Goal: Transaction & Acquisition: Purchase product/service

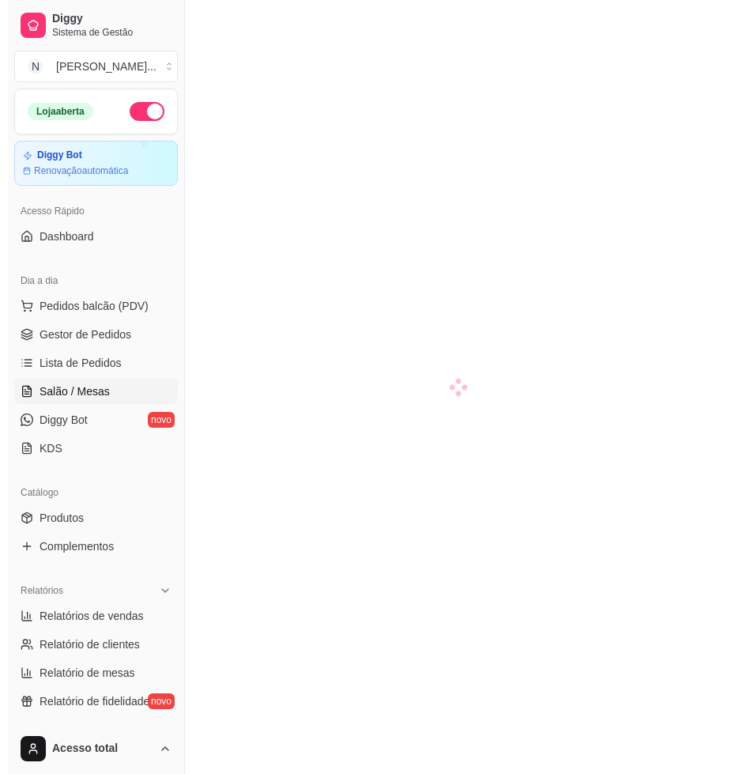
scroll to position [297, 0]
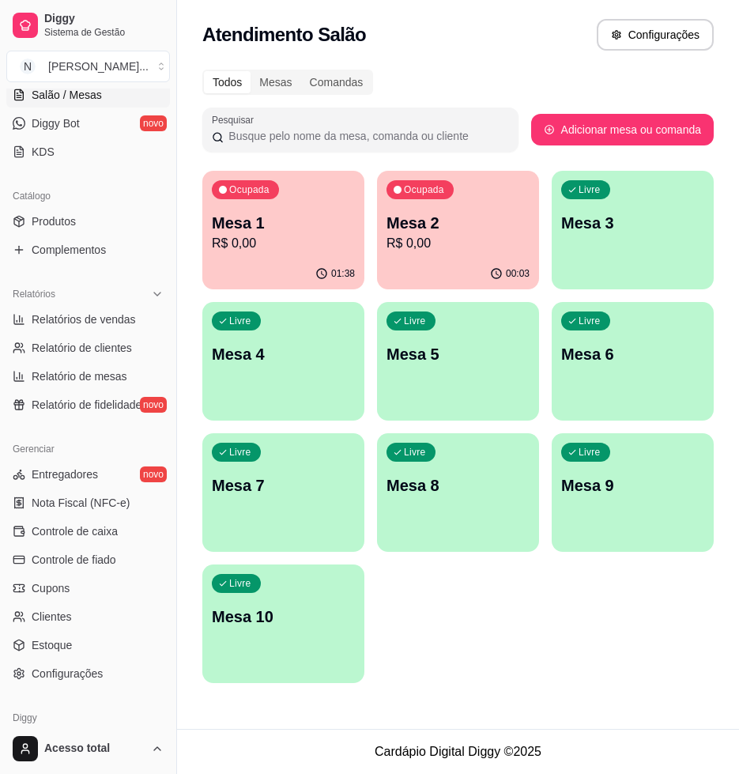
click at [445, 250] on p "R$ 0,00" at bounding box center [458, 243] width 143 height 19
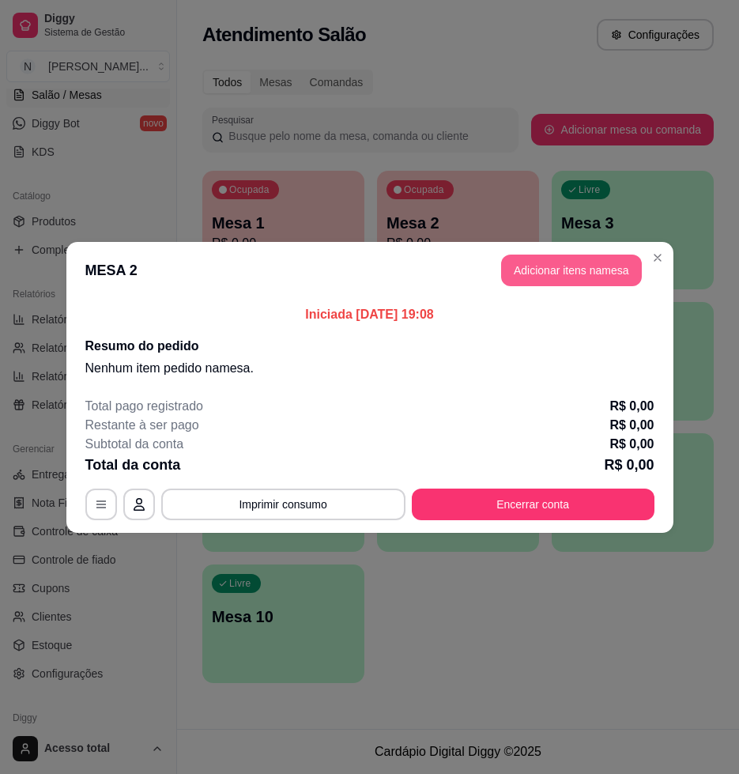
click at [595, 278] on button "Adicionar itens na mesa" at bounding box center [571, 271] width 141 height 32
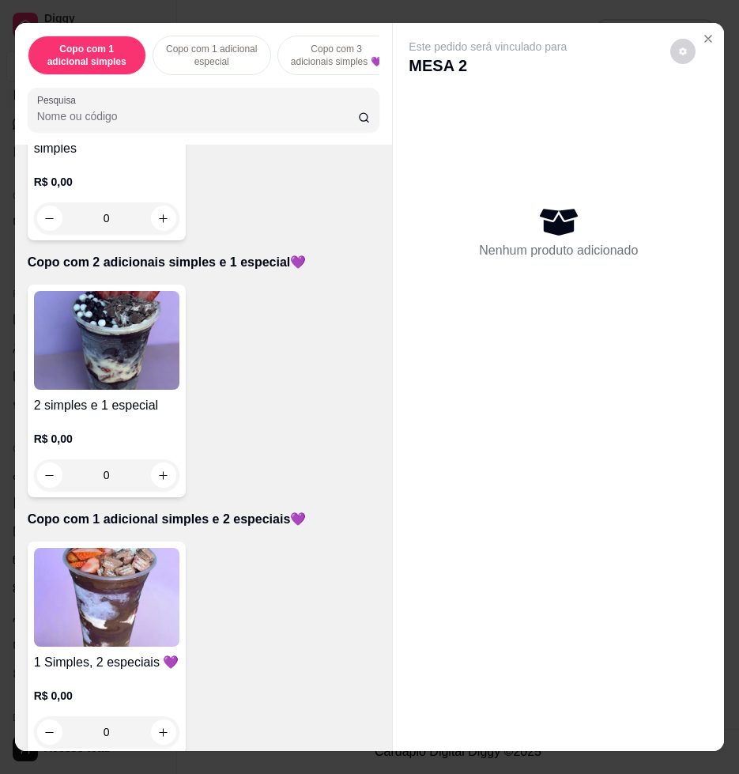
scroll to position [890, 0]
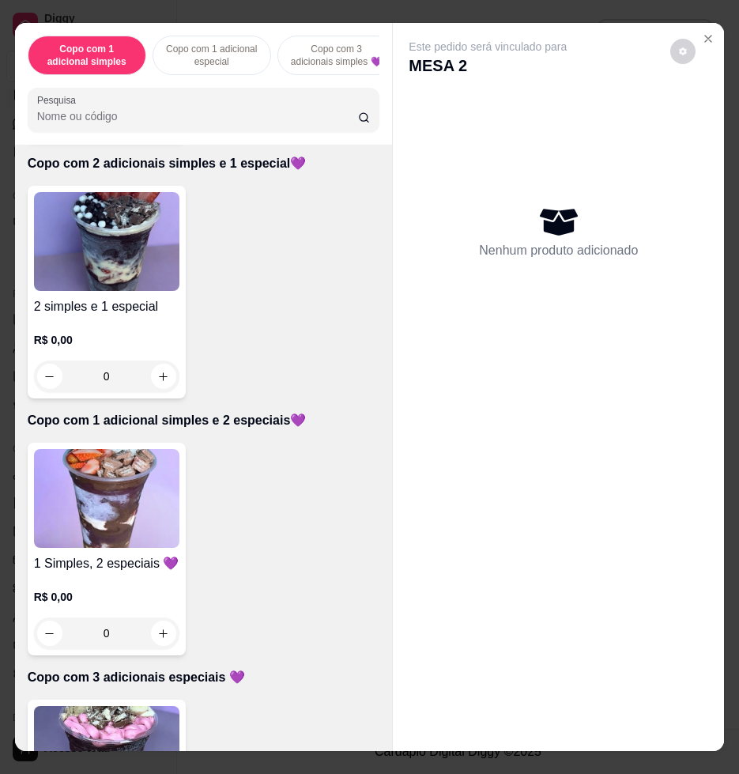
click at [93, 501] on img at bounding box center [107, 498] width 146 height 99
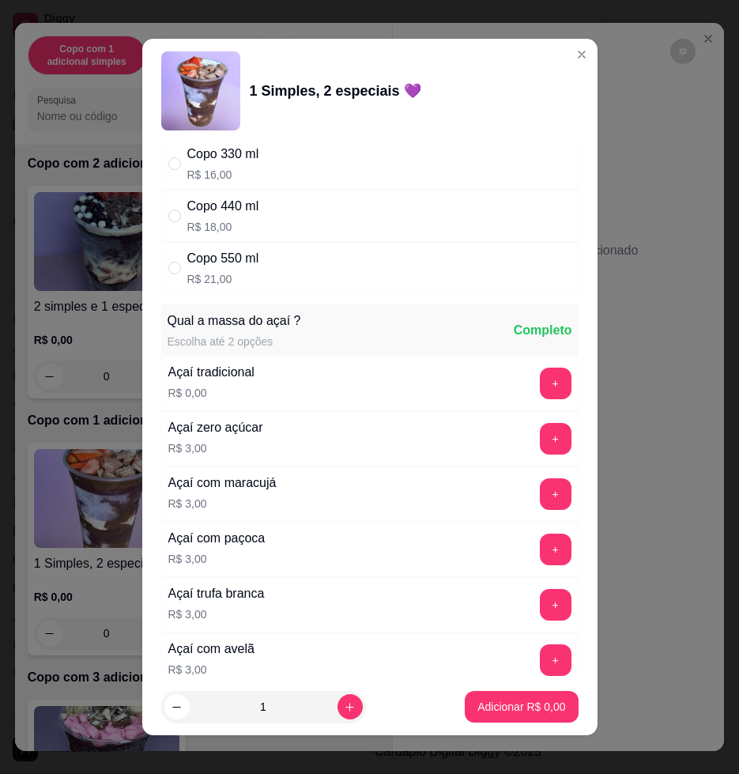
scroll to position [0, 0]
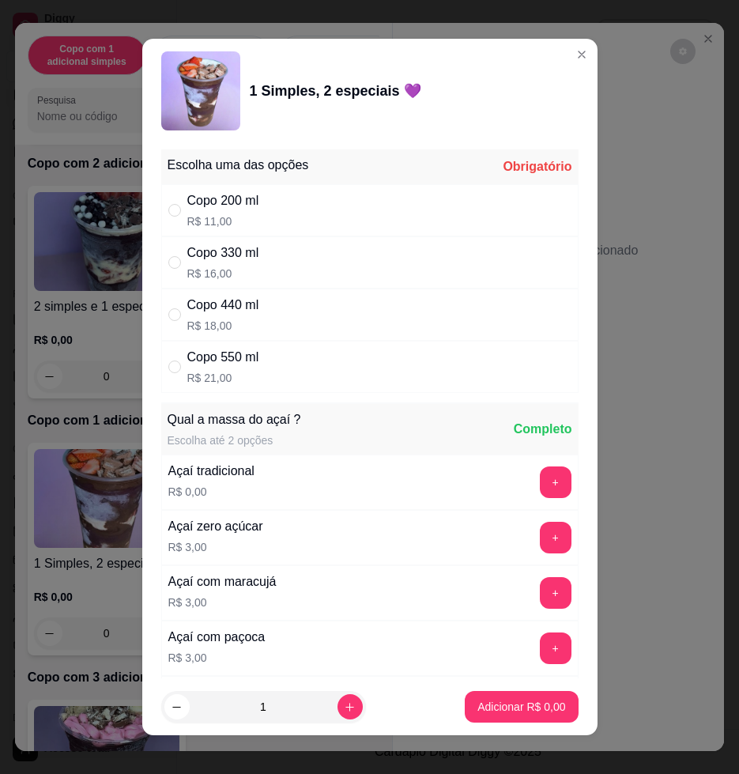
click at [264, 301] on div "Copo 440 ml R$ 18,00" at bounding box center [370, 315] width 418 height 52
radio input "true"
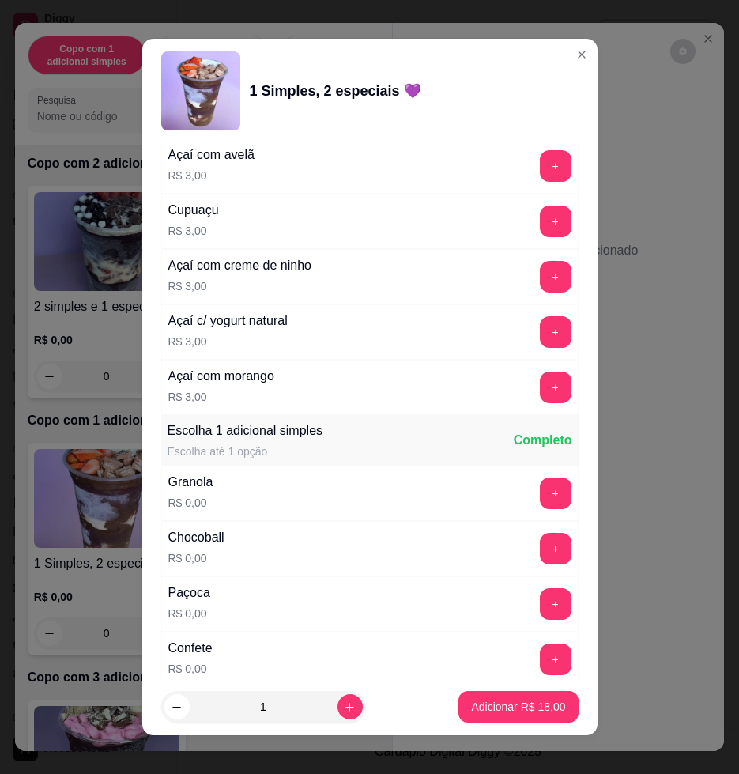
scroll to position [989, 0]
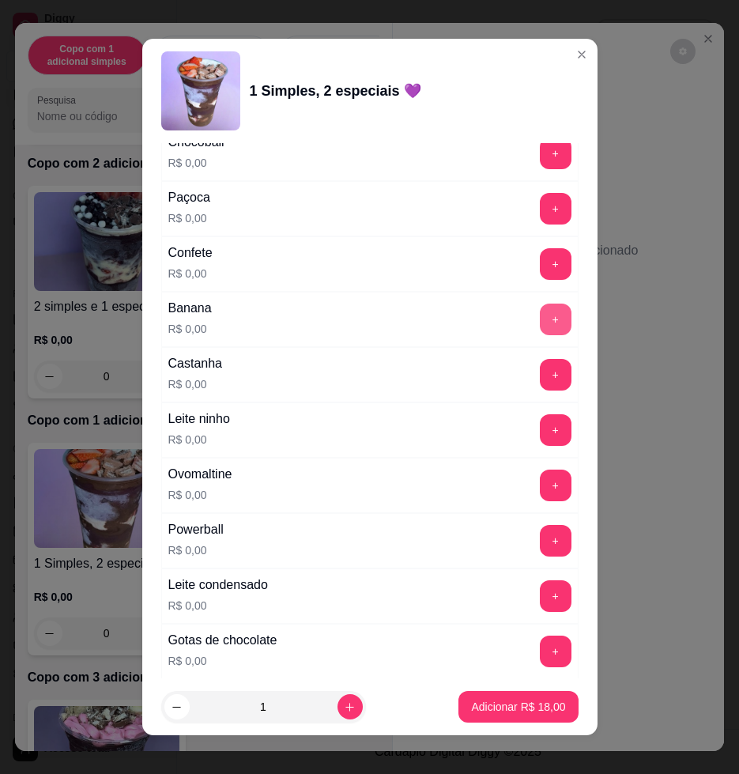
click at [540, 312] on button "+" at bounding box center [556, 320] width 32 height 32
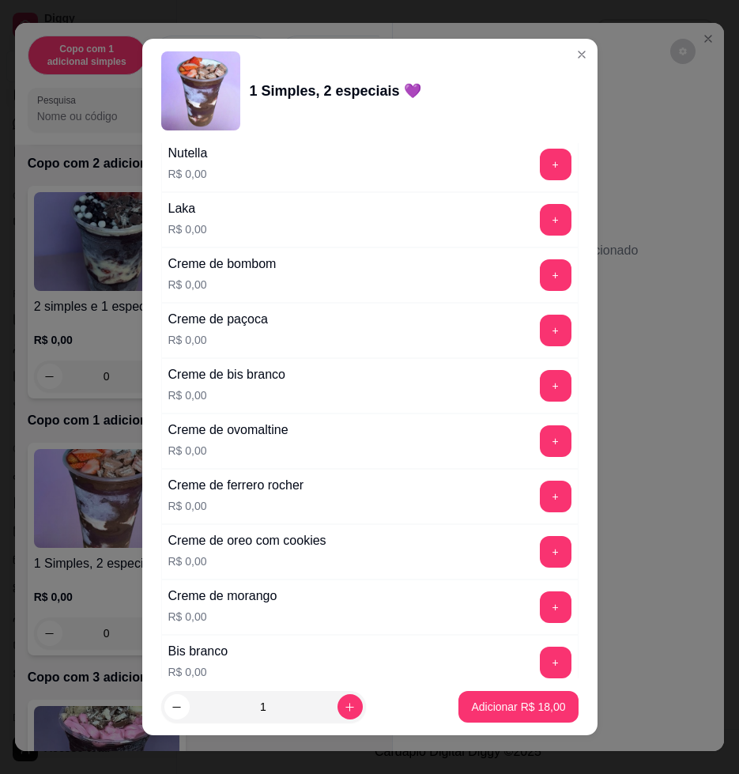
scroll to position [1483, 0]
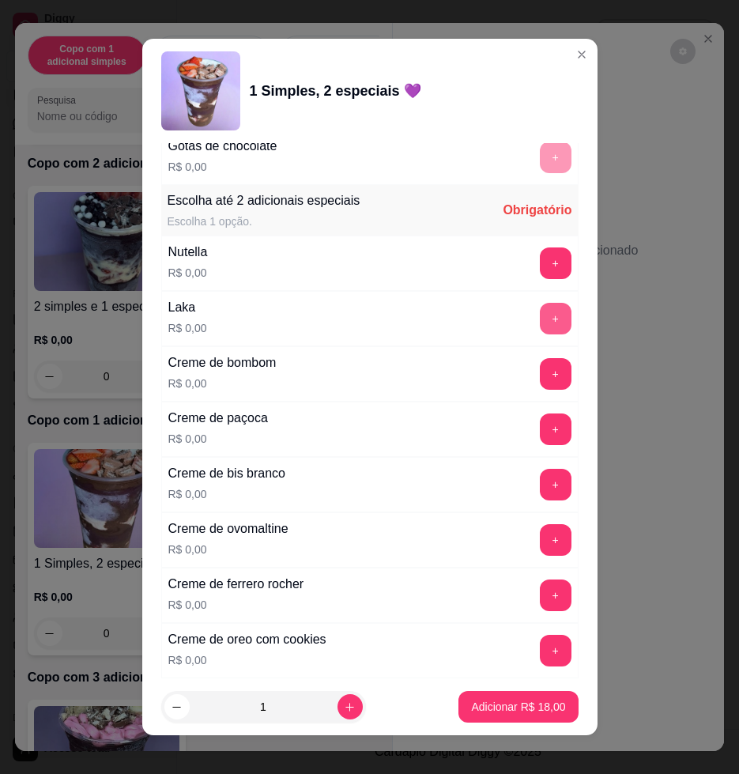
click at [540, 313] on button "+" at bounding box center [556, 319] width 32 height 32
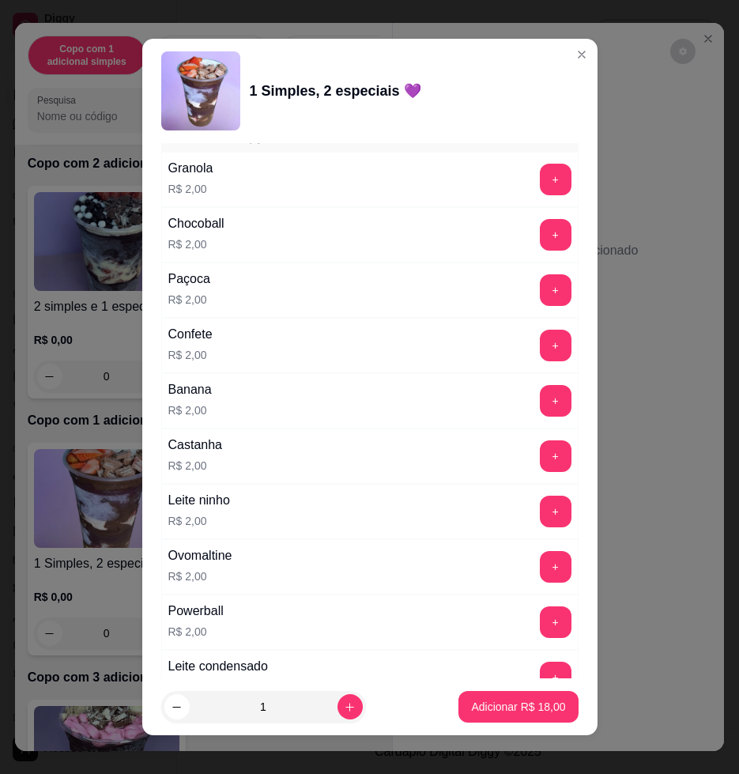
scroll to position [2768, 0]
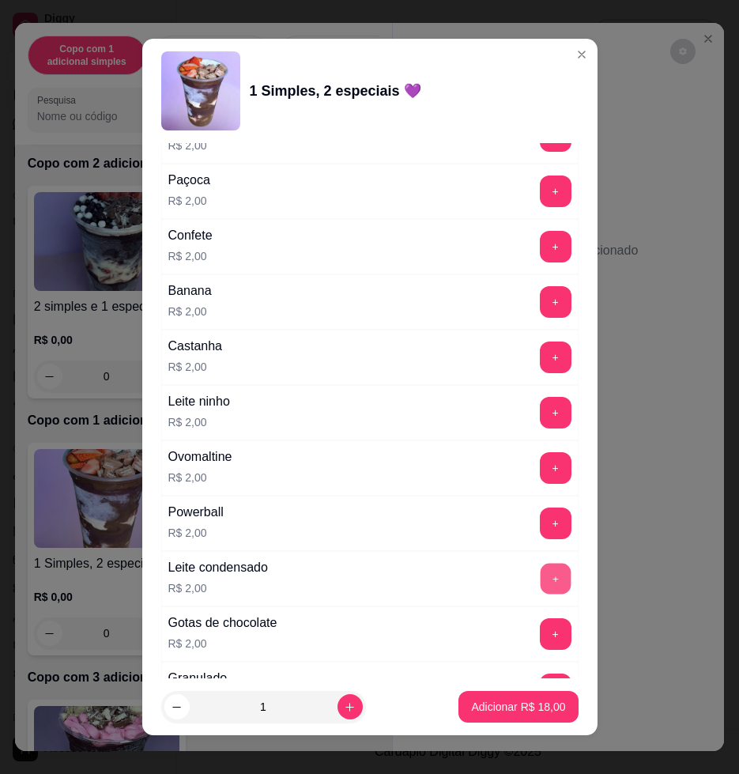
click at [540, 578] on button "+" at bounding box center [555, 579] width 31 height 31
click at [497, 705] on p "Adicionar R$ 20,00" at bounding box center [518, 707] width 94 height 16
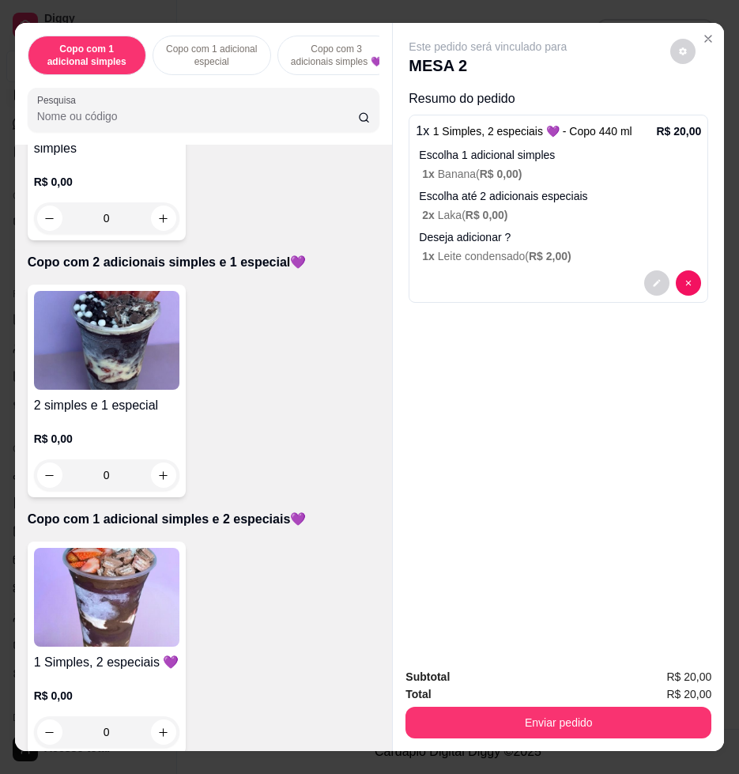
scroll to position [890, 0]
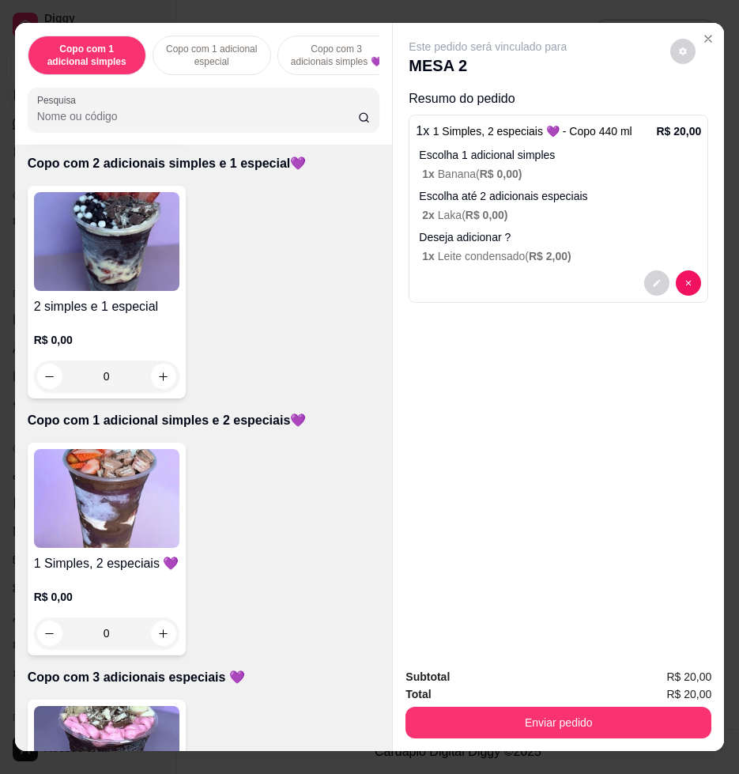
click at [102, 509] on img at bounding box center [107, 498] width 146 height 99
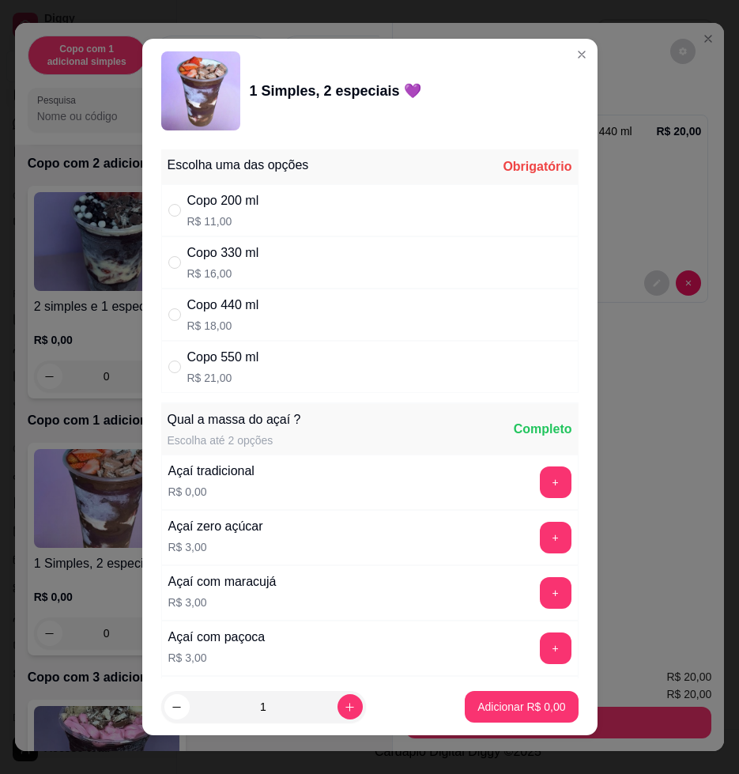
click at [317, 319] on div "Copo 440 ml R$ 18,00" at bounding box center [370, 315] width 418 height 52
radio input "true"
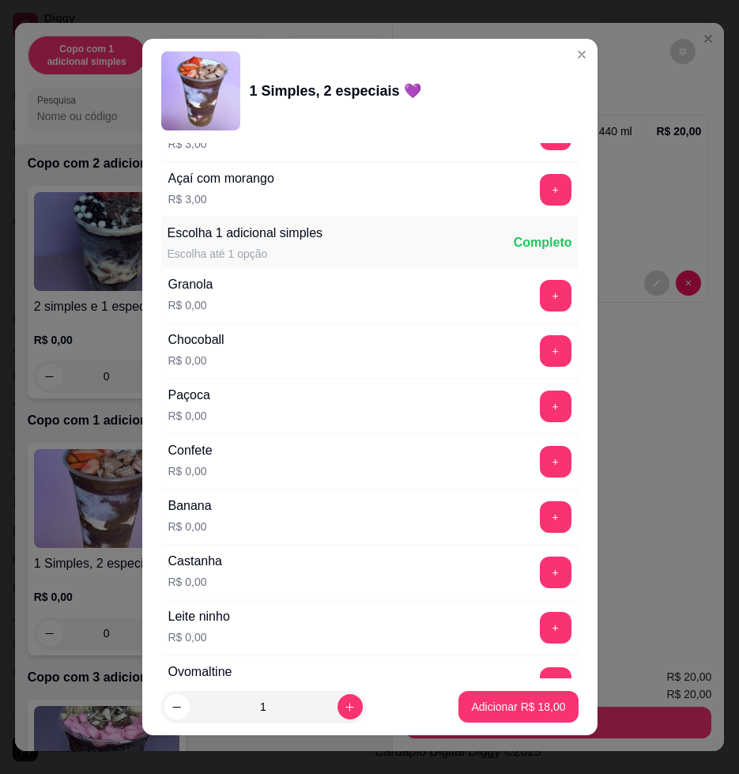
scroll to position [989, 0]
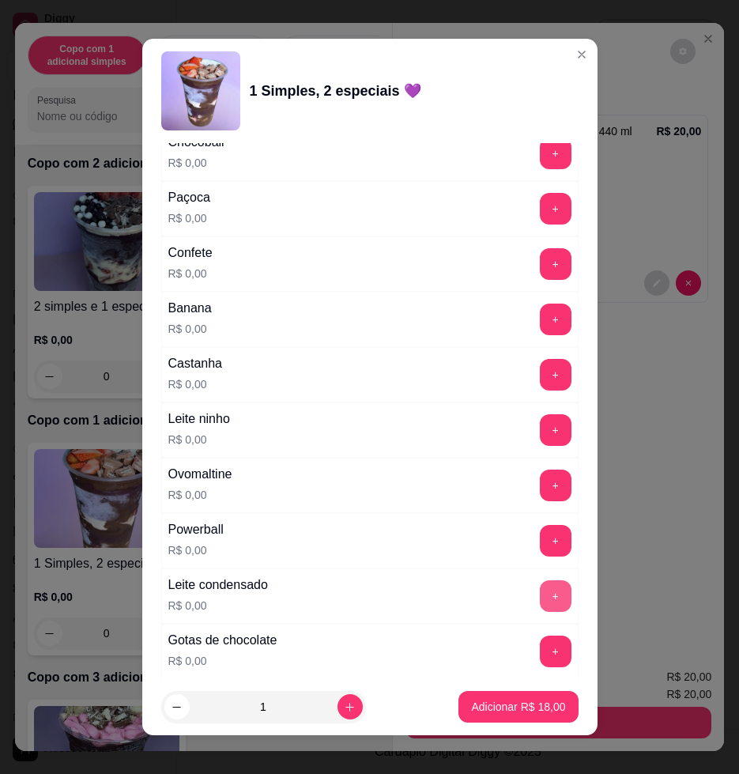
click at [540, 598] on button "+" at bounding box center [556, 596] width 32 height 32
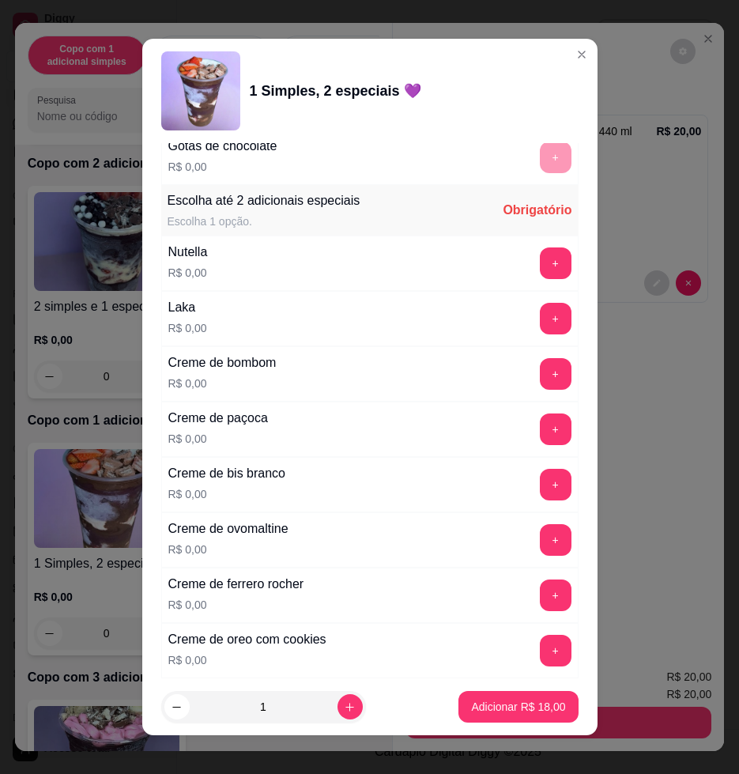
scroll to position [1582, 0]
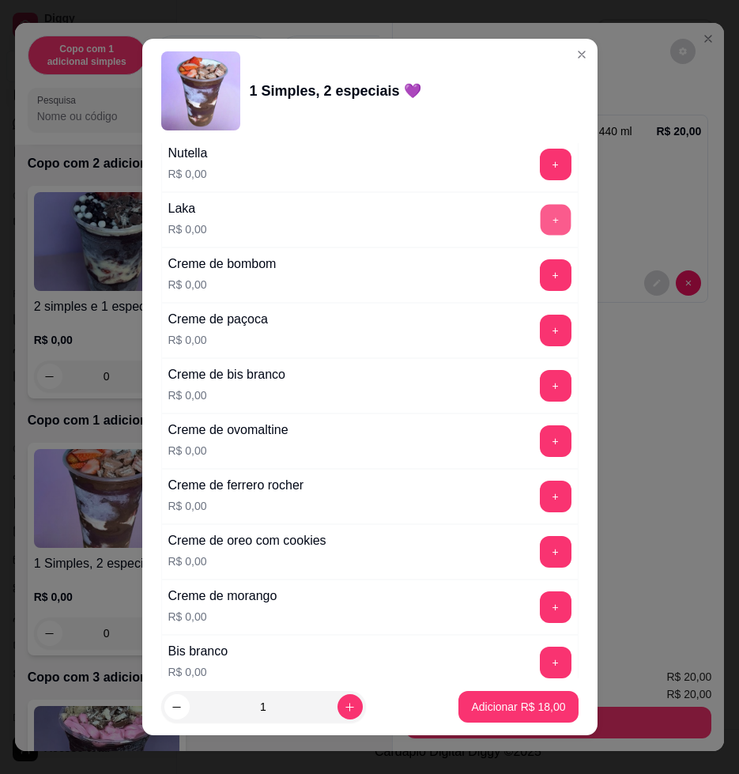
click at [540, 225] on button "+" at bounding box center [555, 220] width 31 height 31
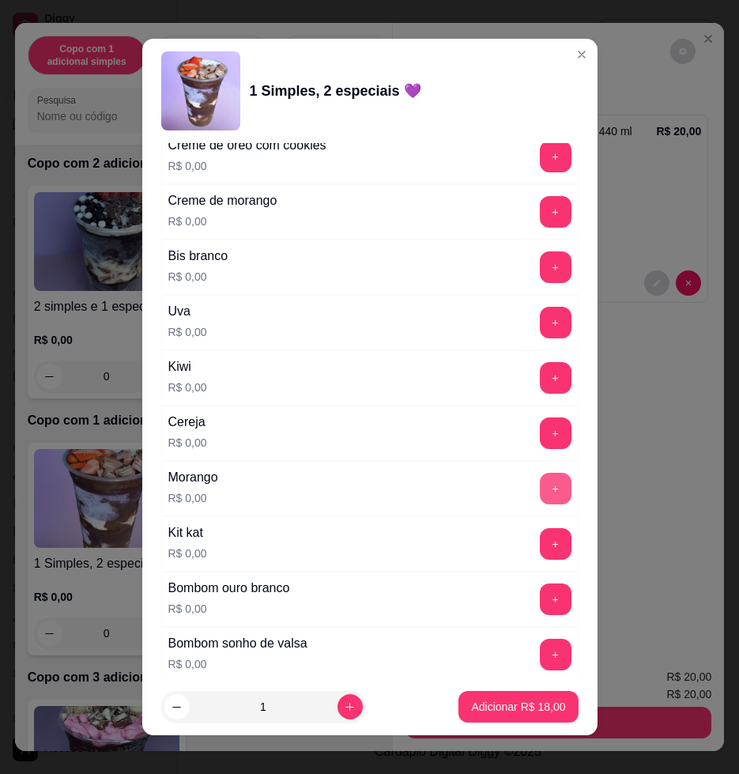
click at [540, 494] on button "+" at bounding box center [556, 489] width 32 height 32
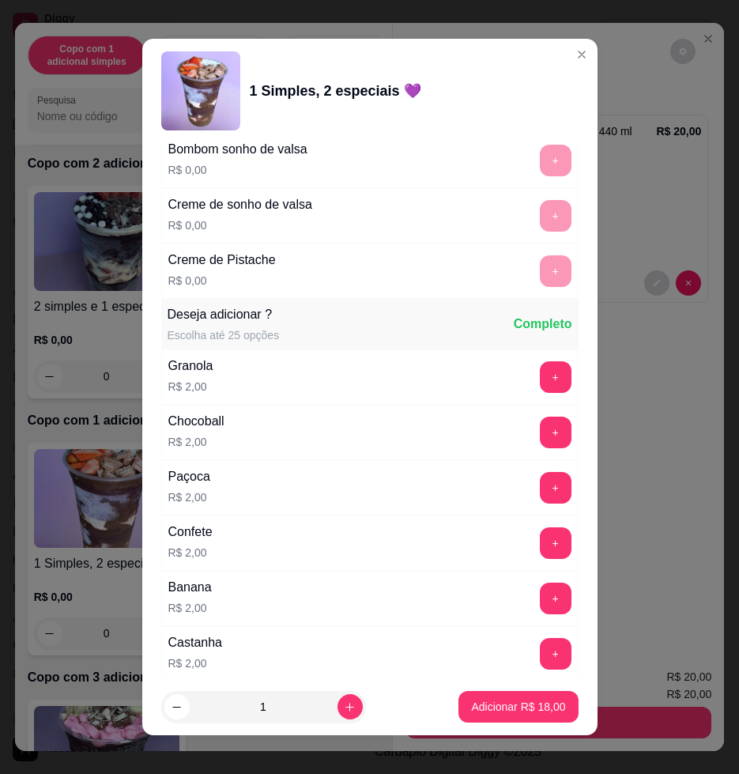
scroll to position [2669, 0]
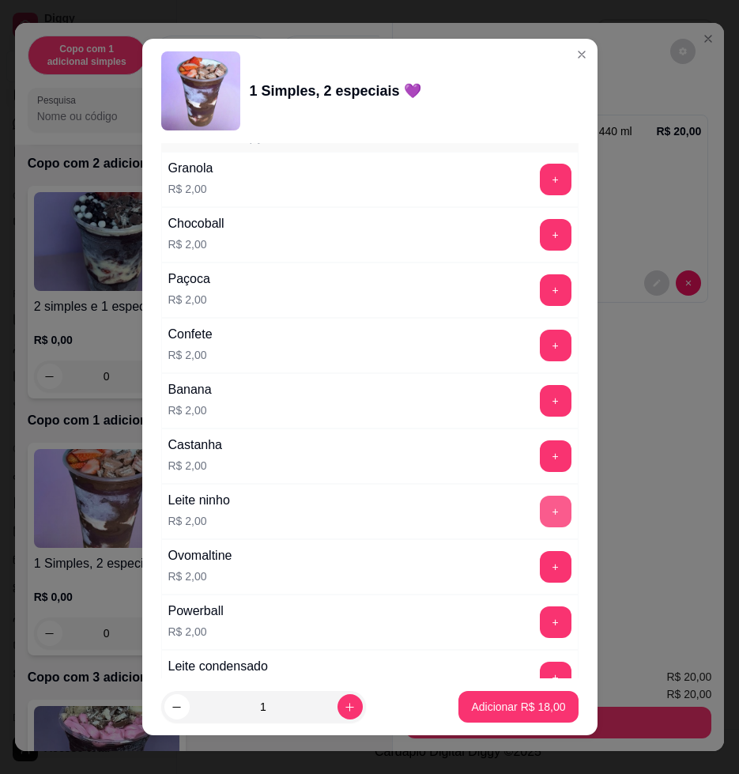
click at [540, 511] on button "+" at bounding box center [556, 512] width 32 height 32
click at [495, 706] on p "Adicionar R$ 20,00" at bounding box center [518, 707] width 94 height 16
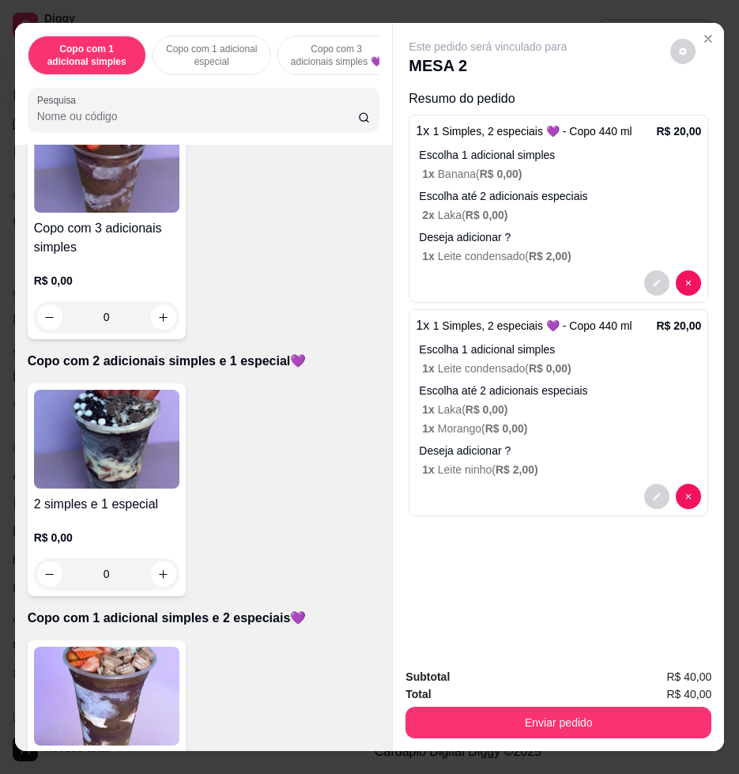
scroll to position [791, 0]
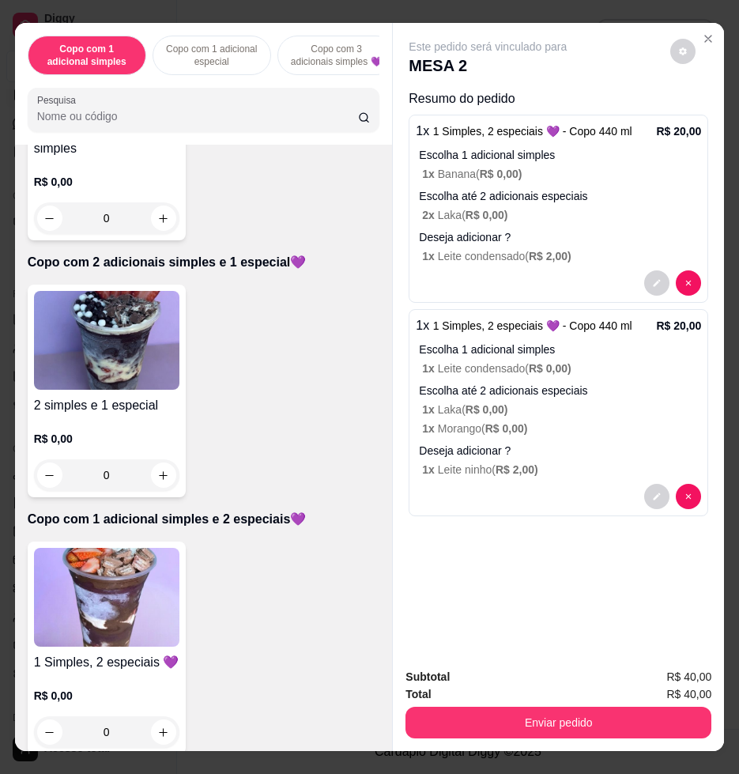
click at [97, 359] on img at bounding box center [107, 340] width 146 height 99
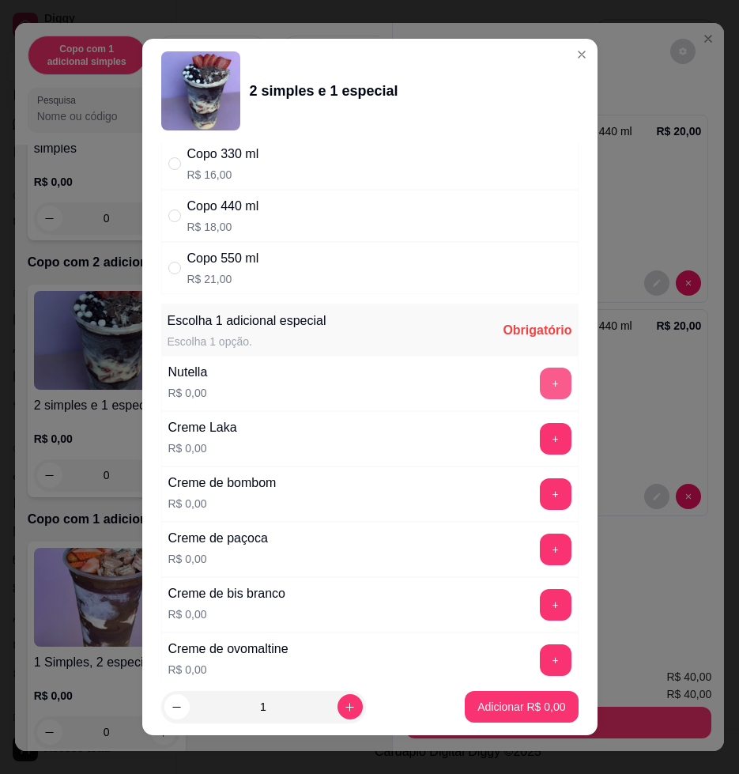
click at [540, 379] on button "+" at bounding box center [556, 384] width 32 height 32
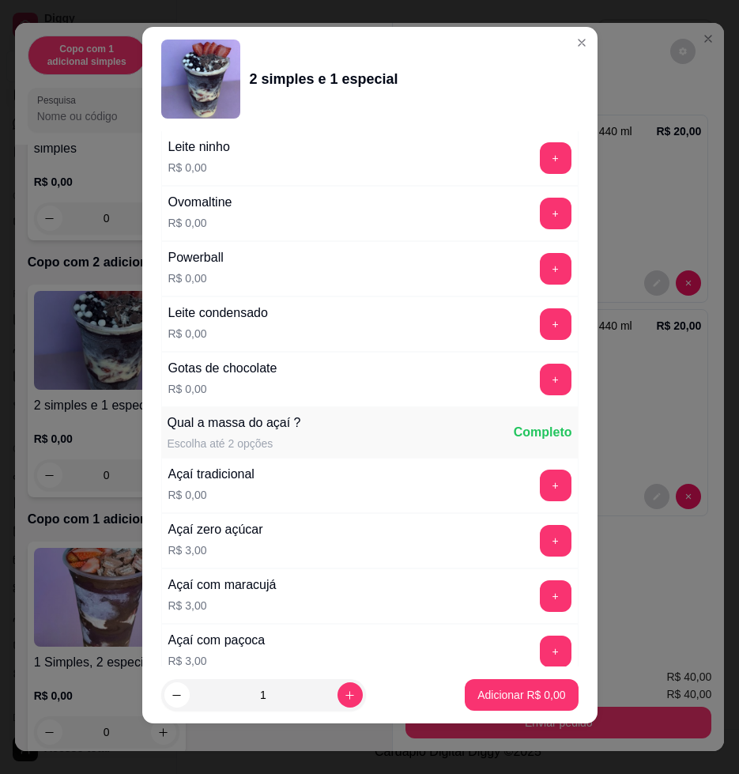
scroll to position [1450, 0]
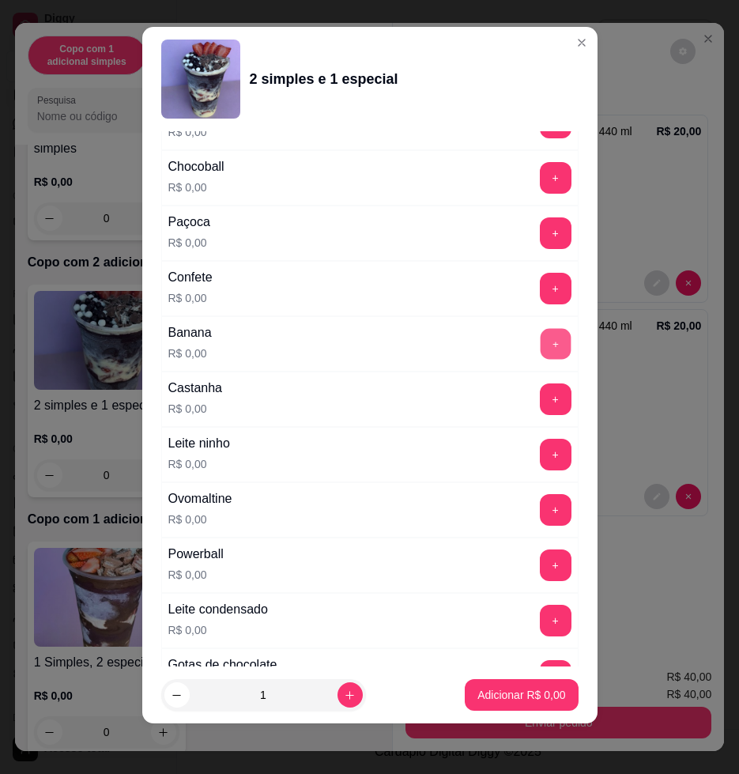
click at [540, 336] on button "+" at bounding box center [555, 344] width 31 height 31
click at [540, 176] on button "+" at bounding box center [556, 178] width 32 height 32
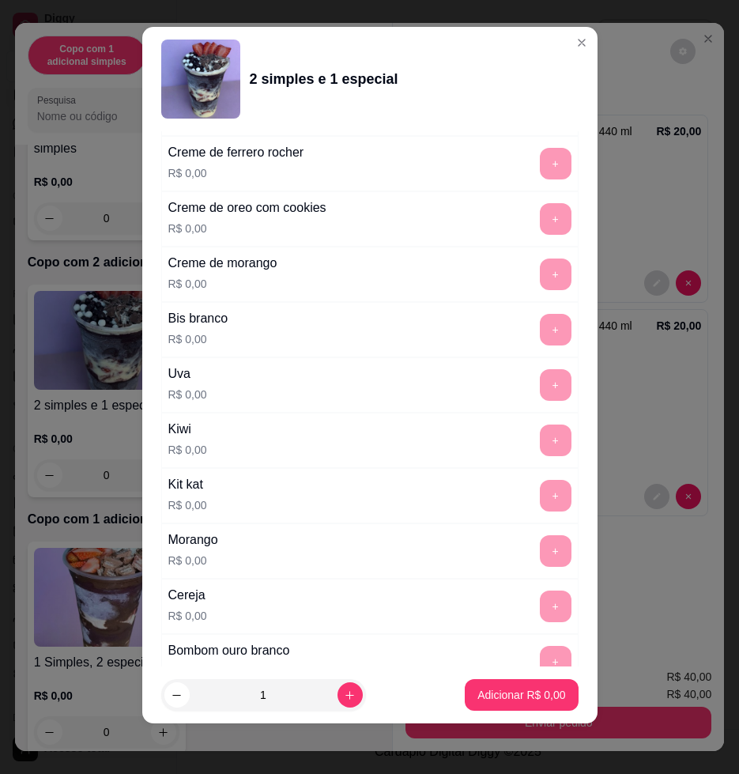
scroll to position [0, 0]
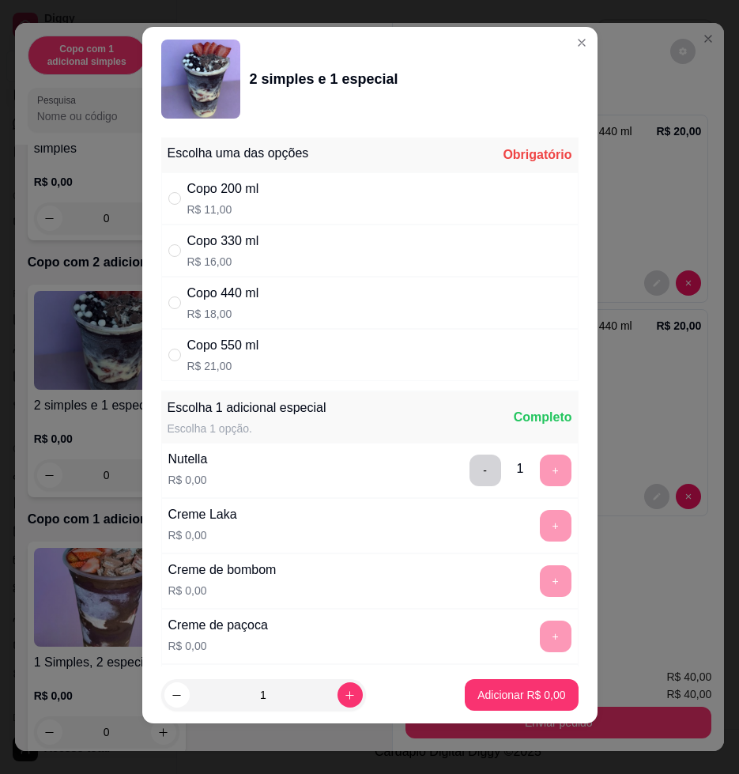
click at [304, 244] on div "Copo 330 ml R$ 16,00" at bounding box center [370, 251] width 418 height 52
radio input "true"
click at [496, 707] on button "Adicionar R$ 16,00" at bounding box center [518, 695] width 119 height 32
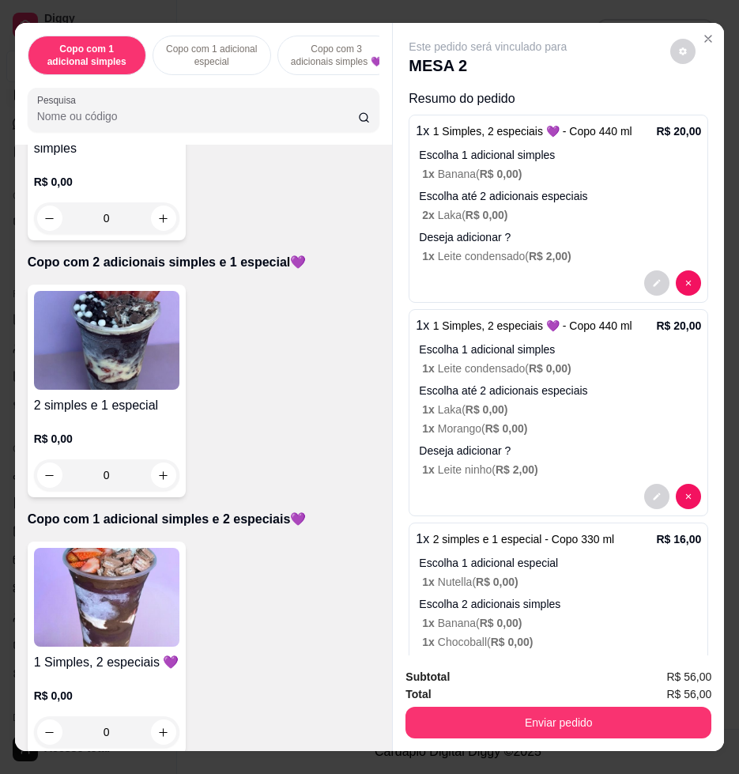
scroll to position [56, 0]
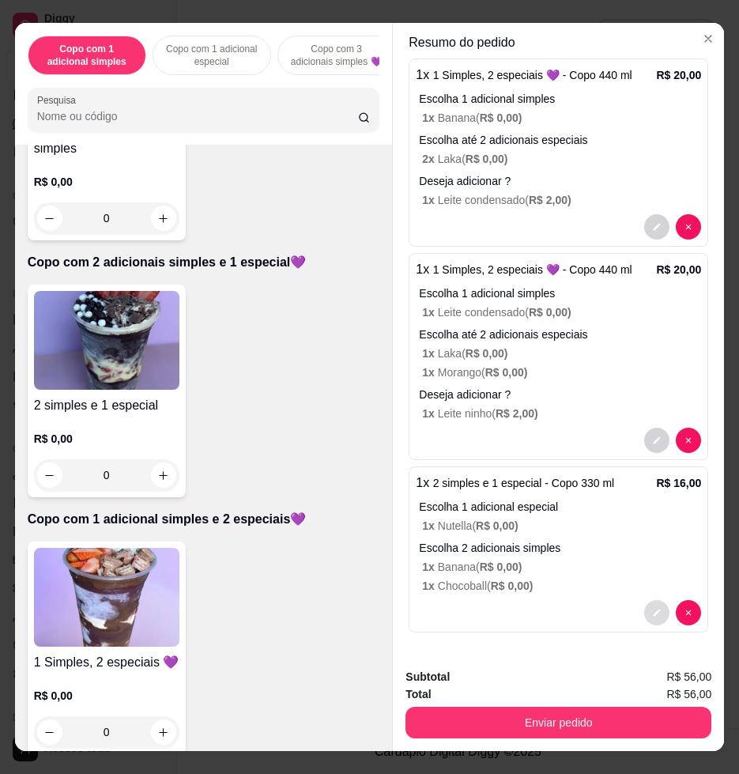
click at [652, 608] on icon "decrease-product-quantity" at bounding box center [656, 612] width 9 height 9
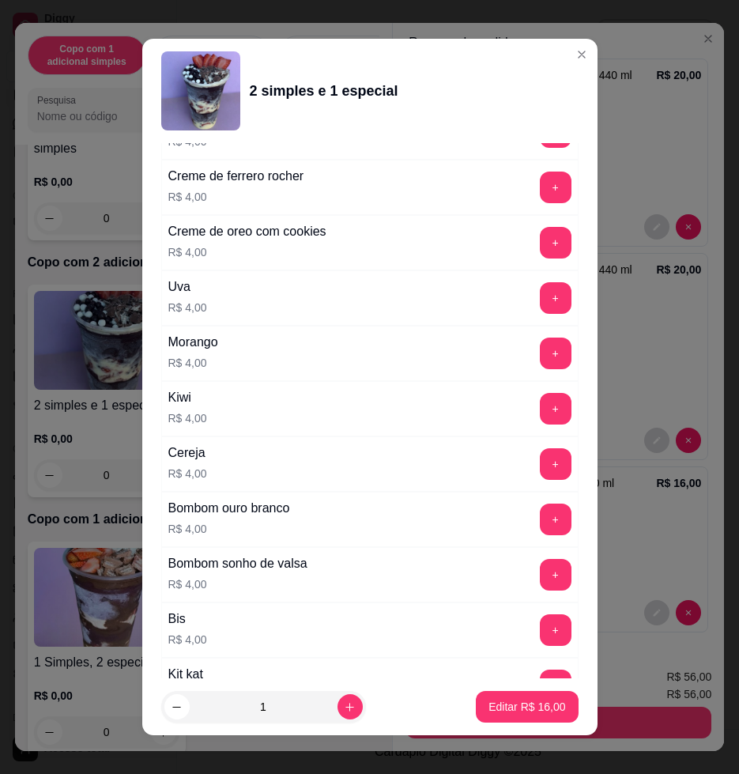
scroll to position [3922, 0]
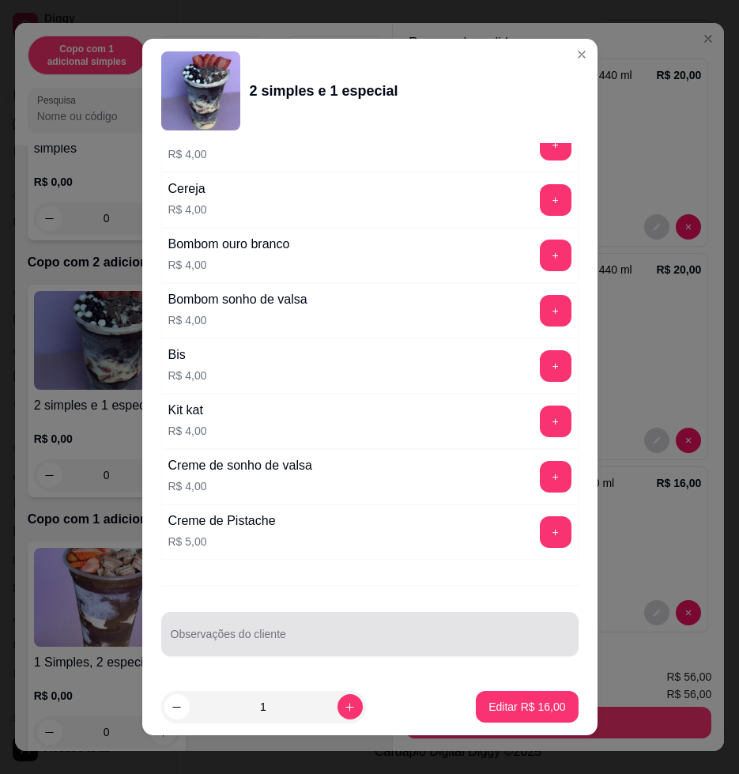
click at [280, 624] on div at bounding box center [370, 634] width 399 height 32
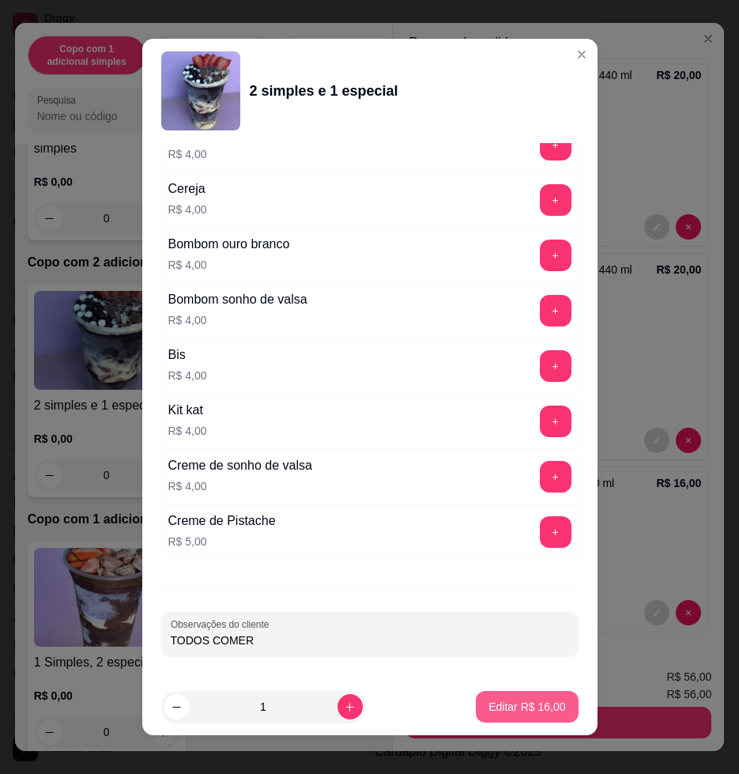
type input "TODOS COMER"
click at [512, 705] on p "Editar R$ 16,00" at bounding box center [527, 707] width 77 height 16
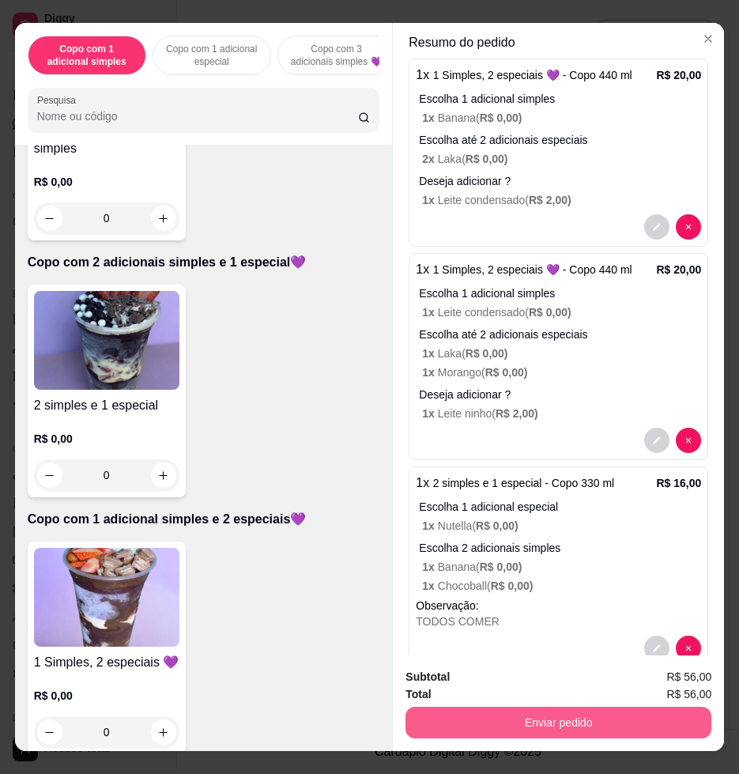
click at [558, 712] on button "Enviar pedido" at bounding box center [559, 723] width 306 height 32
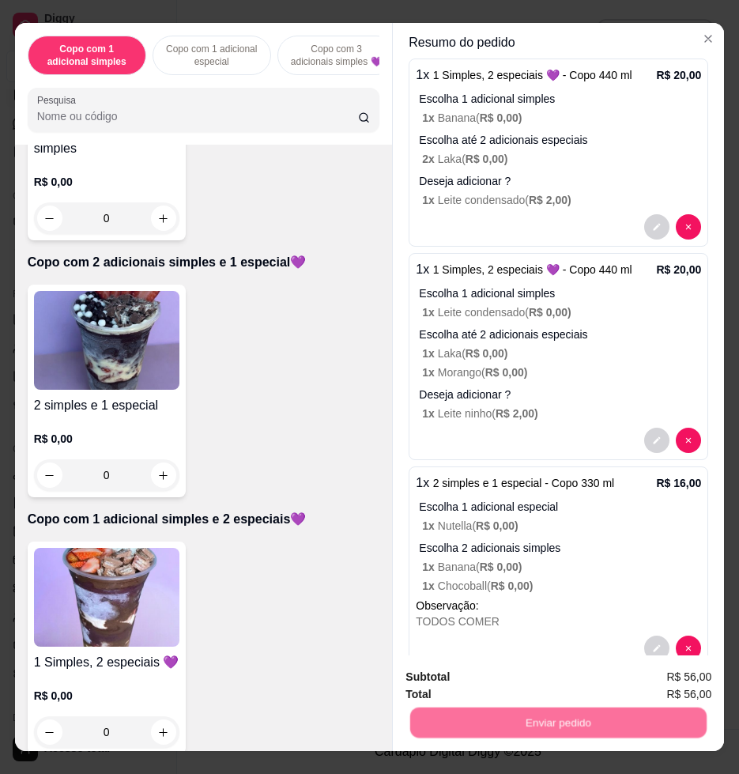
click at [478, 667] on button "Não registrar e enviar pedido" at bounding box center [505, 676] width 164 height 30
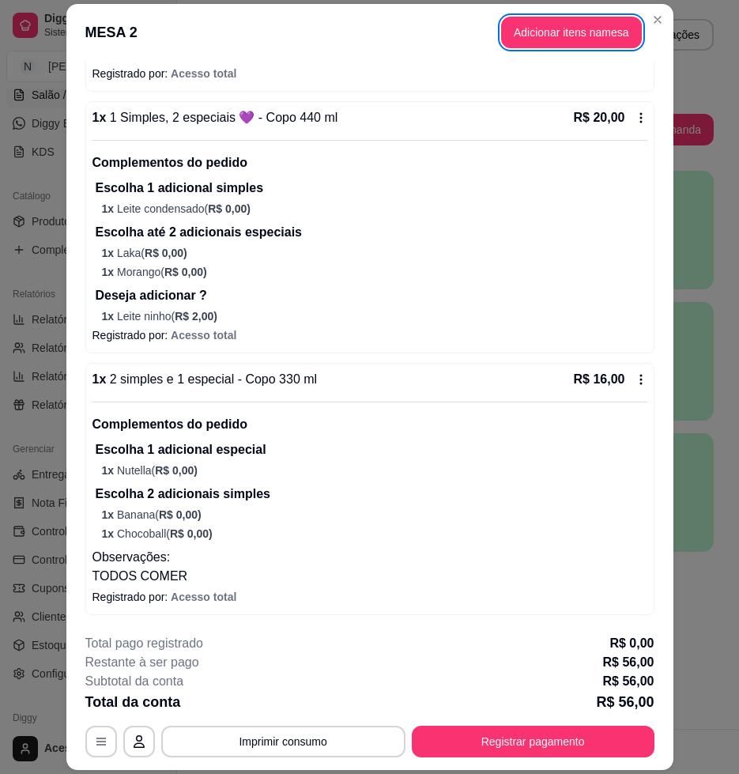
scroll to position [47, 0]
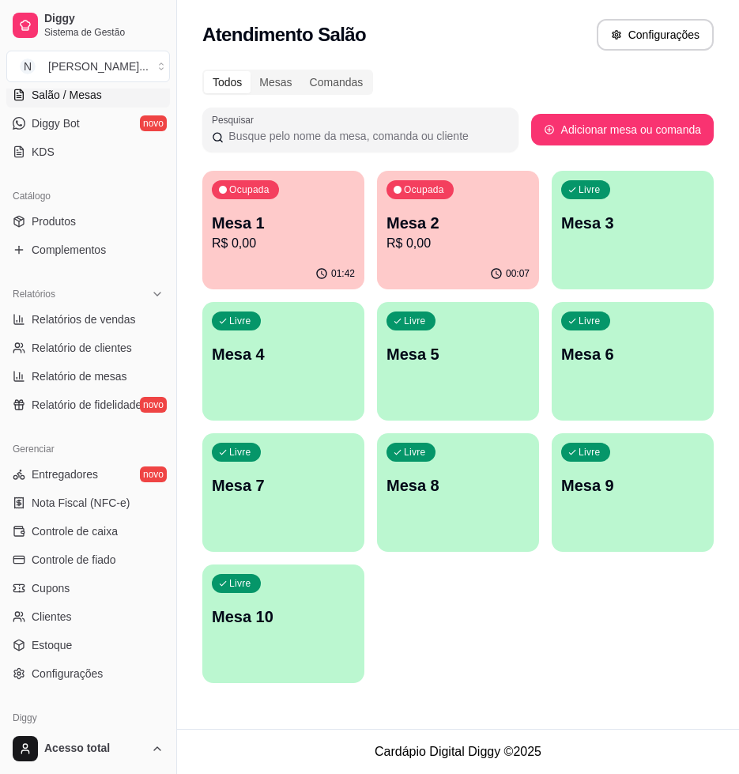
click at [408, 204] on div "Ocupada Mesa 2 R$ 0,00" at bounding box center [458, 215] width 162 height 88
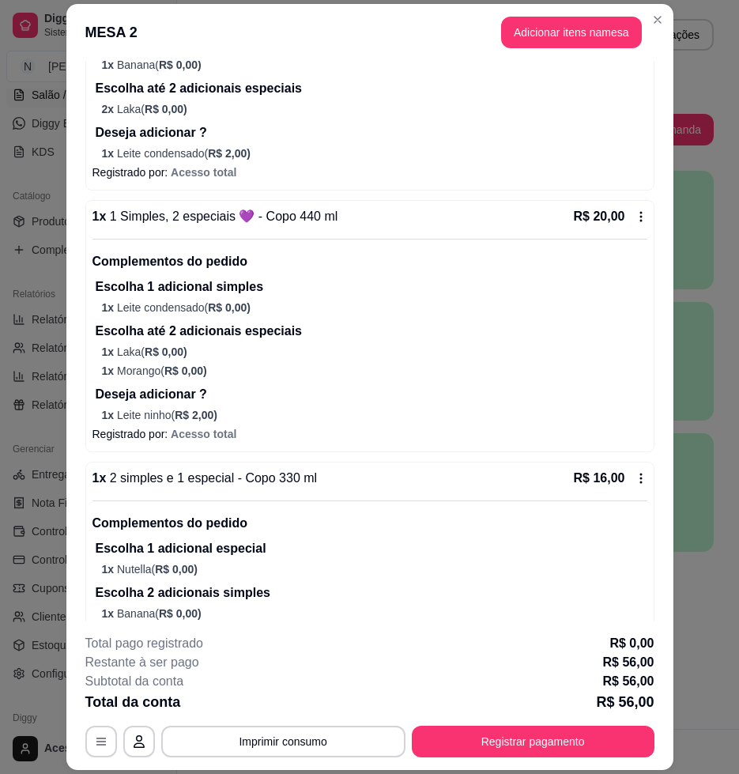
scroll to position [0, 0]
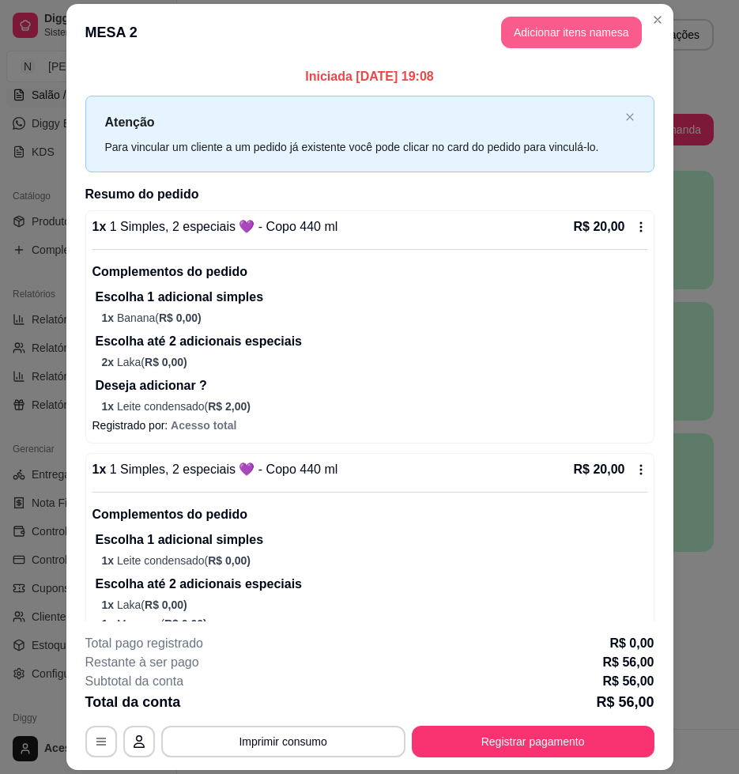
click at [536, 43] on button "Adicionar itens na mesa" at bounding box center [571, 33] width 141 height 32
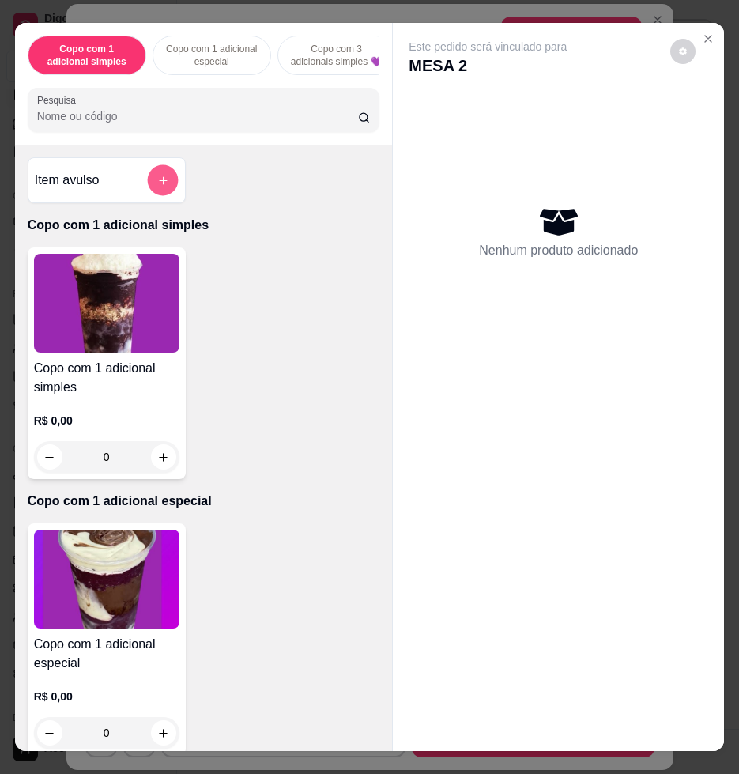
click at [162, 191] on button "add-separate-item" at bounding box center [162, 180] width 31 height 31
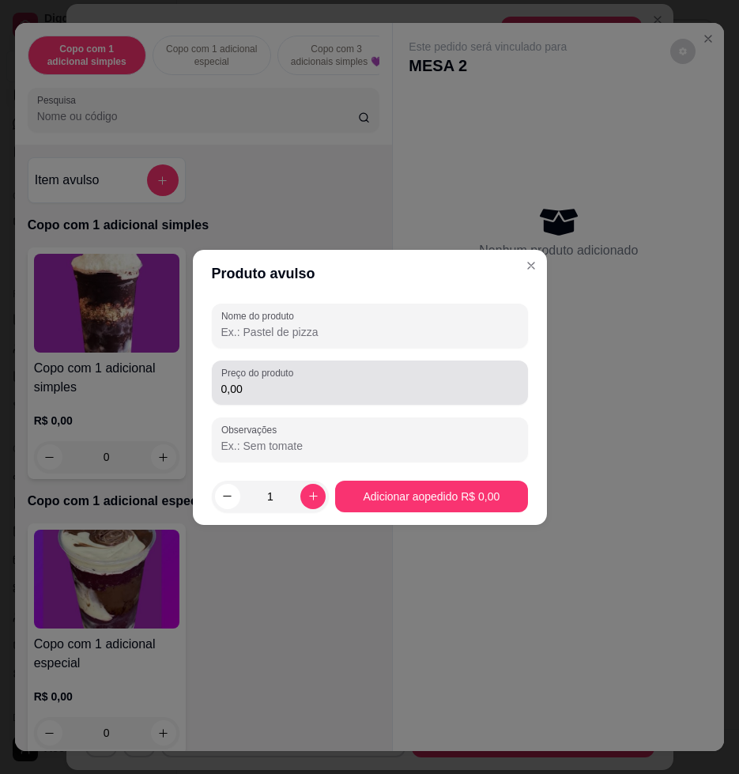
click at [287, 398] on div "Preço do produto 0,00" at bounding box center [370, 383] width 316 height 44
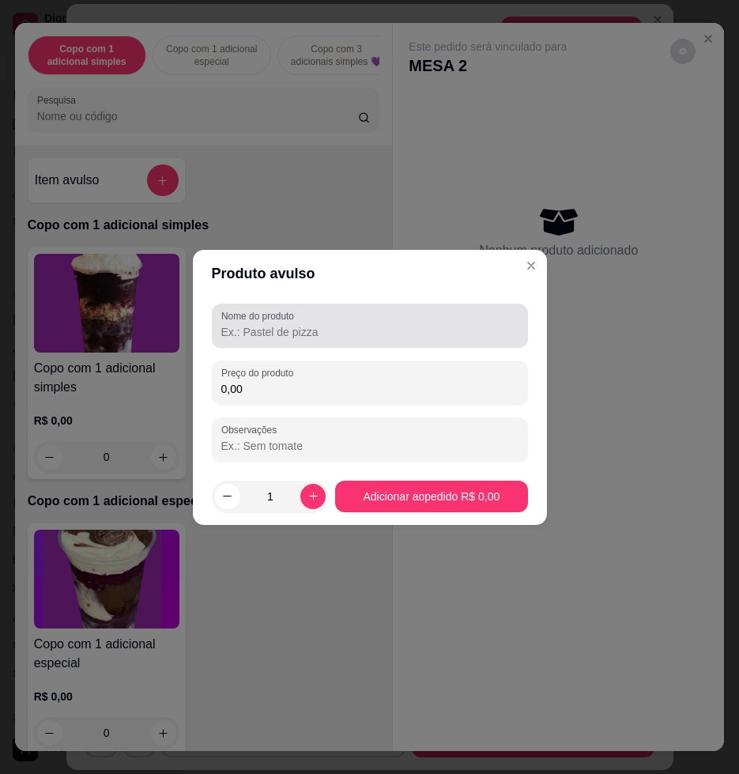
click at [302, 316] on div at bounding box center [369, 326] width 297 height 32
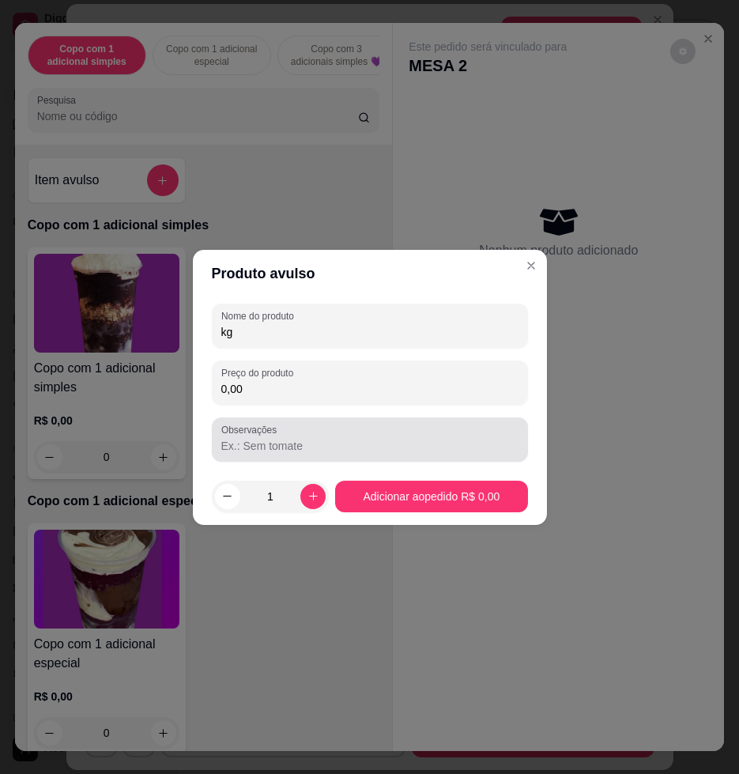
type input "kg"
click at [266, 441] on input "Observações" at bounding box center [369, 446] width 297 height 16
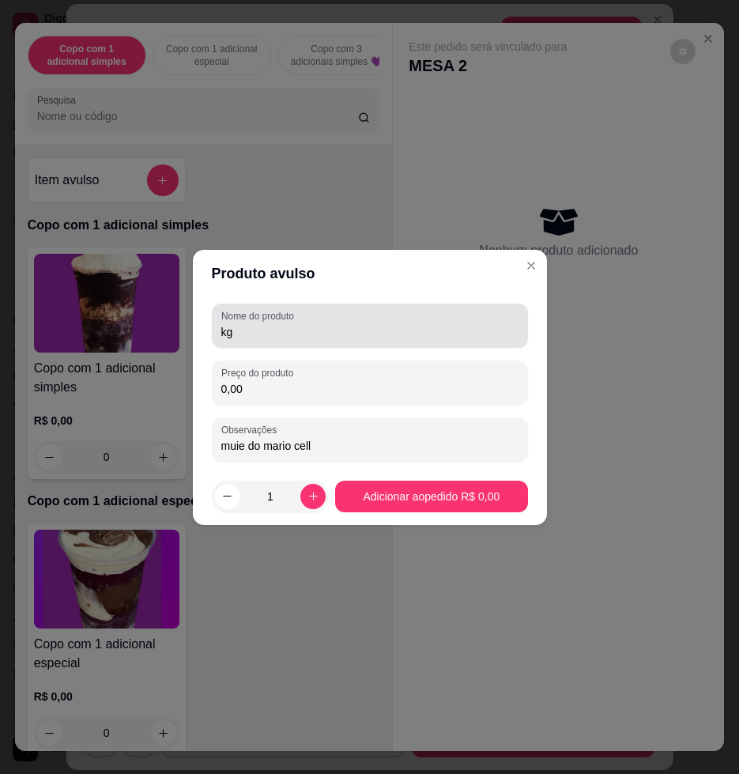
type input "muie do mario cell"
click at [331, 329] on input "kg" at bounding box center [369, 332] width 297 height 16
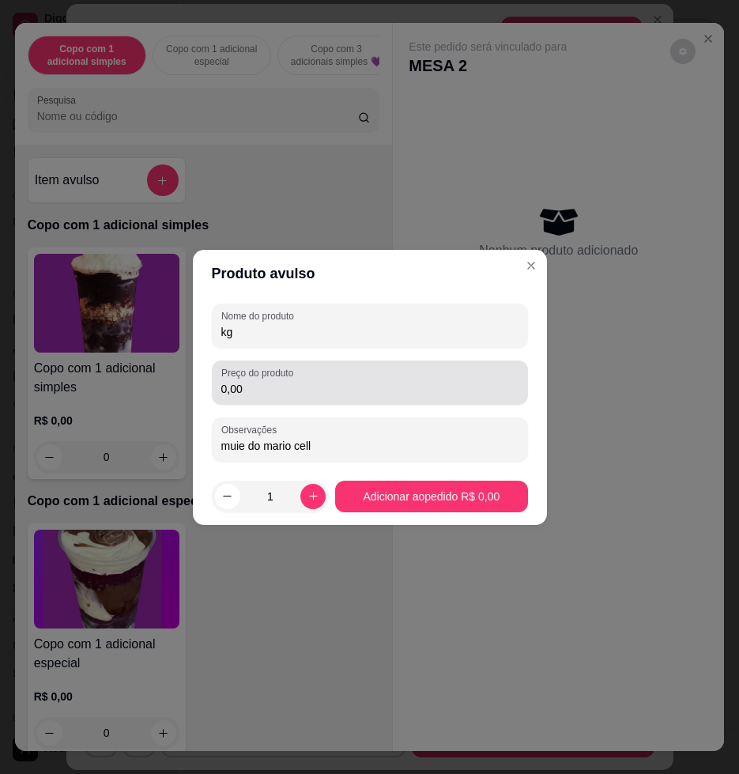
click at [308, 379] on div "0,00" at bounding box center [369, 383] width 297 height 32
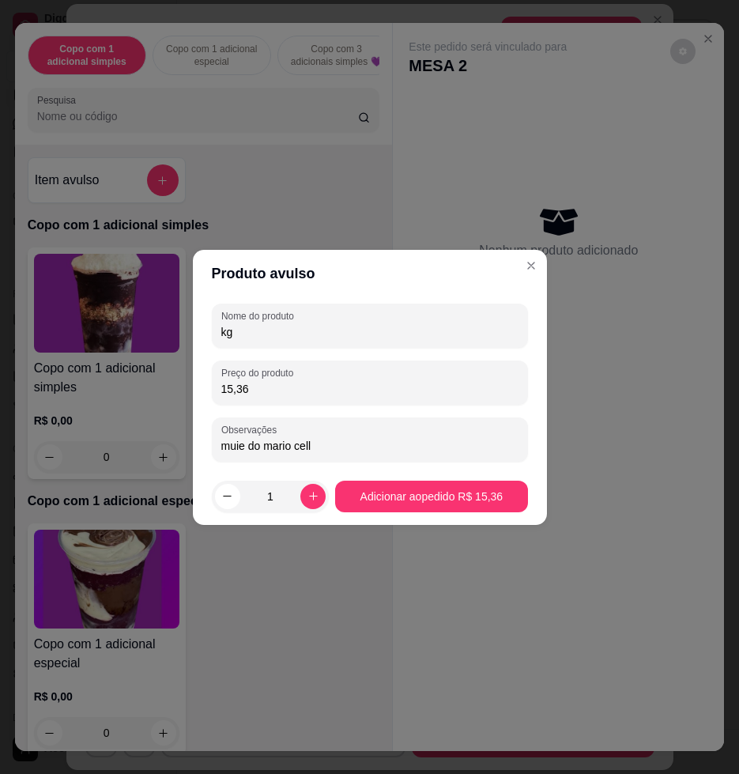
type input "15,36"
click at [468, 512] on footer "1 Adicionar ao pedido R$ 15,36" at bounding box center [370, 496] width 354 height 57
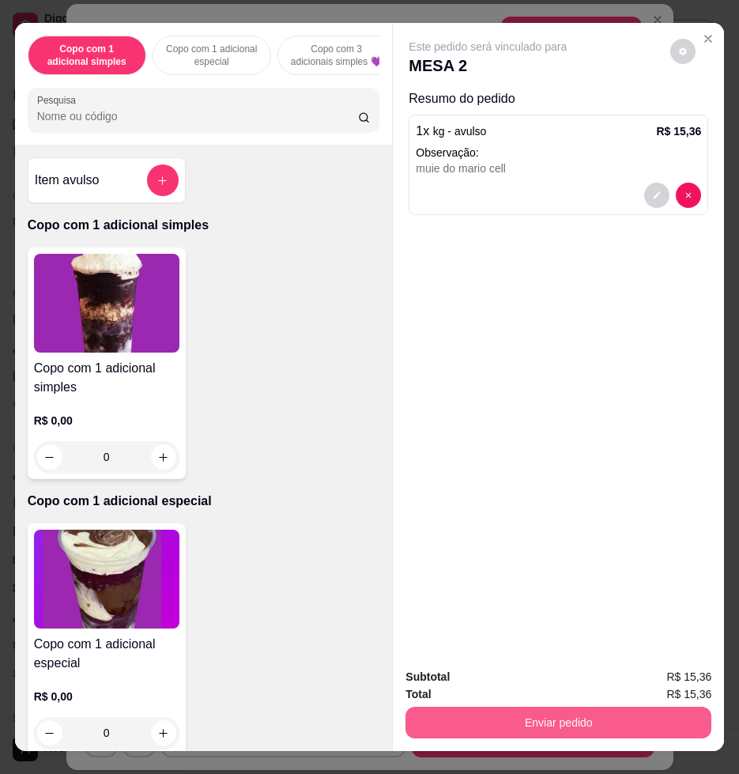
click at [512, 721] on button "Enviar pedido" at bounding box center [559, 723] width 306 height 32
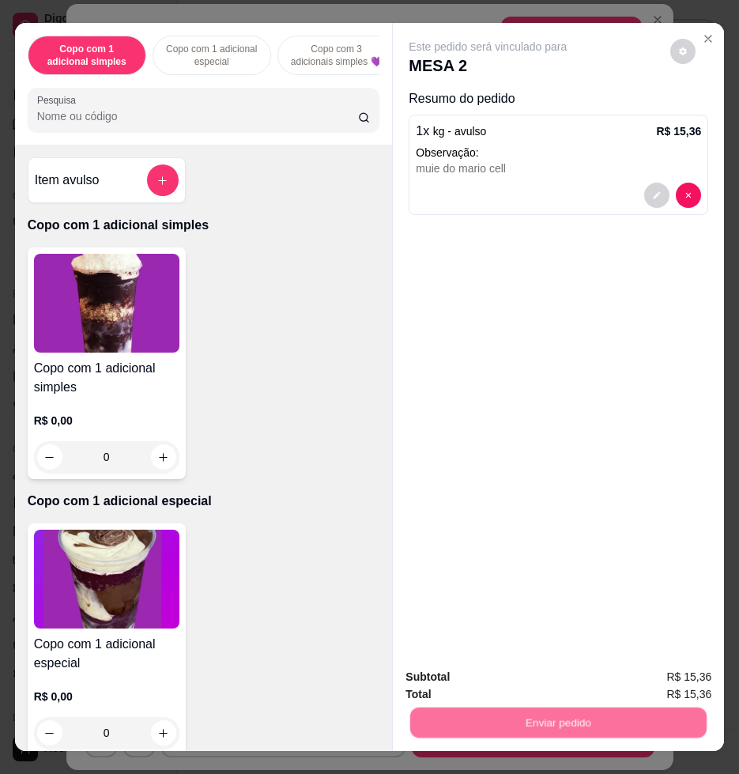
click at [512, 672] on button "Não registrar e enviar pedido" at bounding box center [505, 676] width 164 height 30
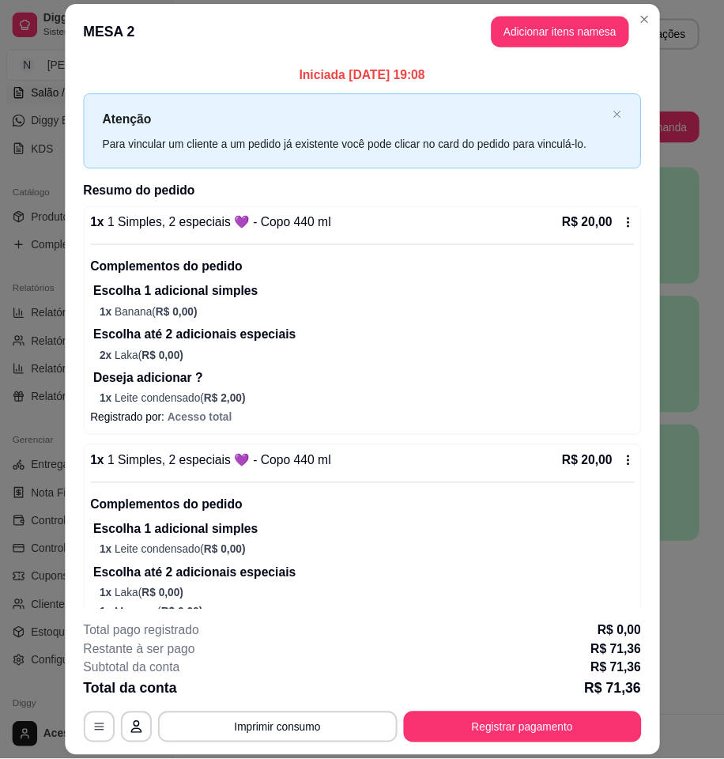
scroll to position [297, 0]
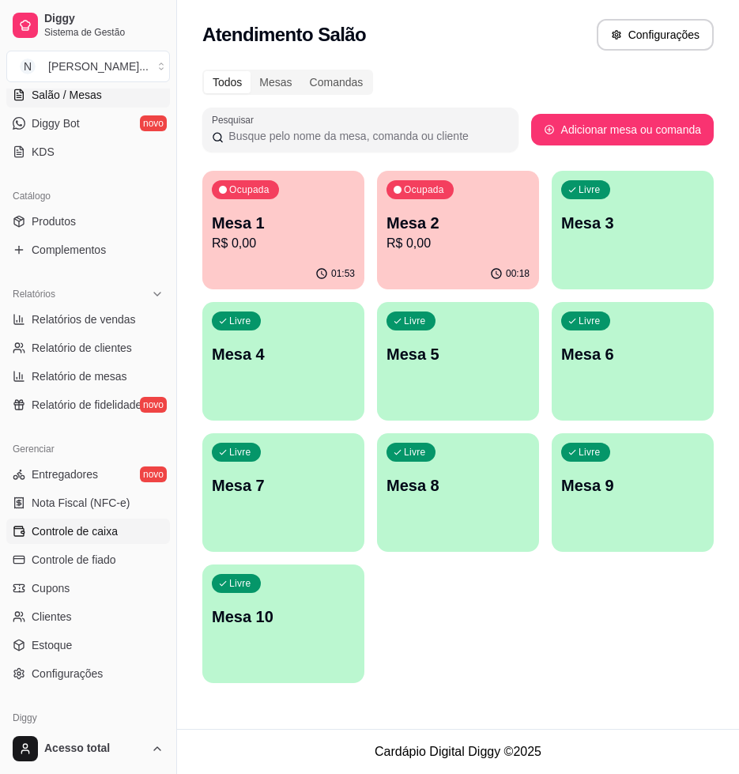
click at [113, 532] on span "Controle de caixa" at bounding box center [75, 532] width 86 height 16
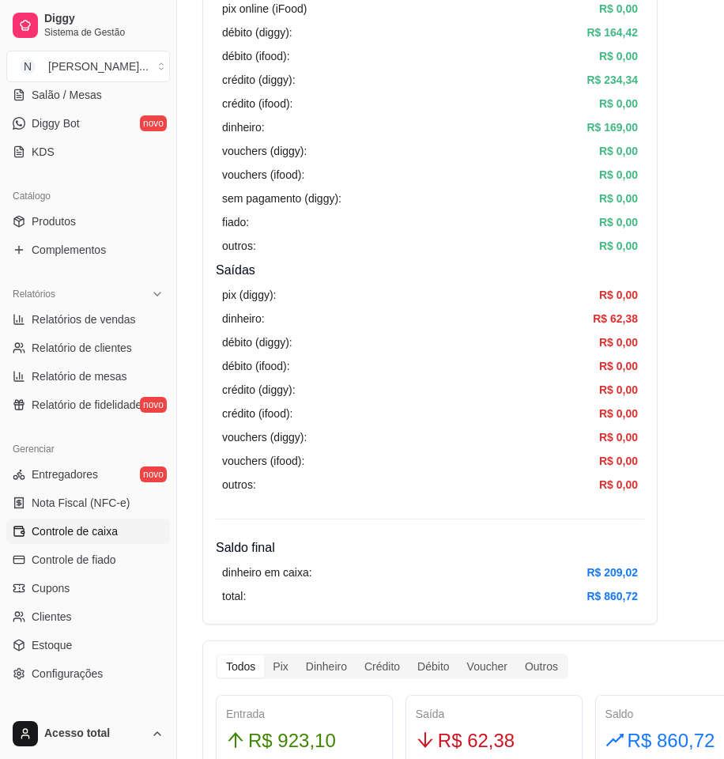
scroll to position [395, 0]
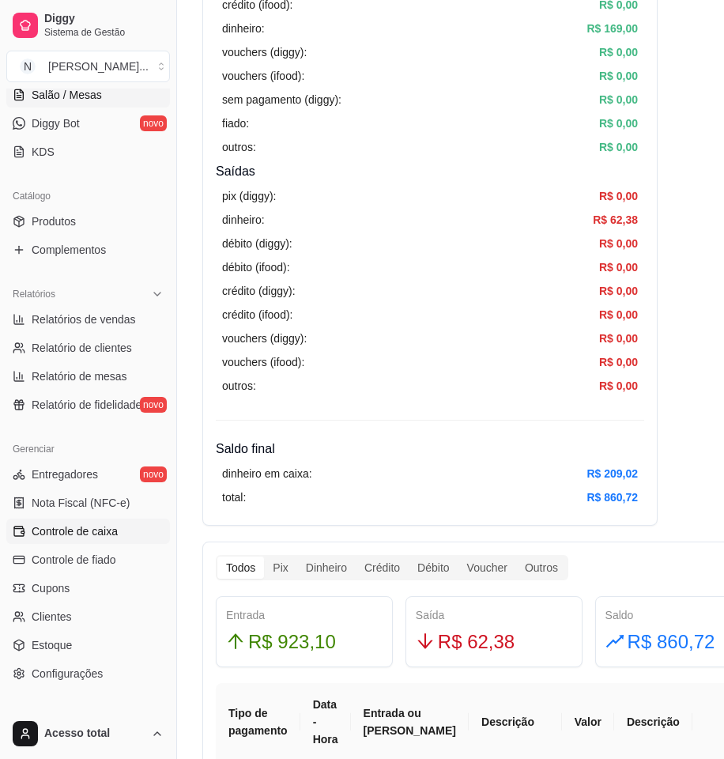
click at [85, 100] on span "Salão / Mesas" at bounding box center [67, 95] width 70 height 16
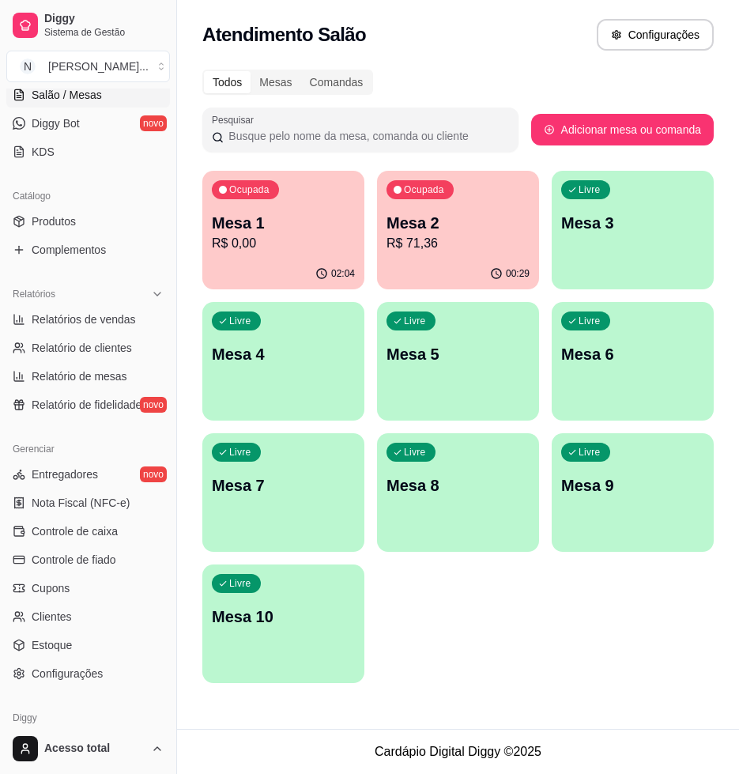
click at [411, 248] on p "R$ 71,36" at bounding box center [458, 243] width 143 height 19
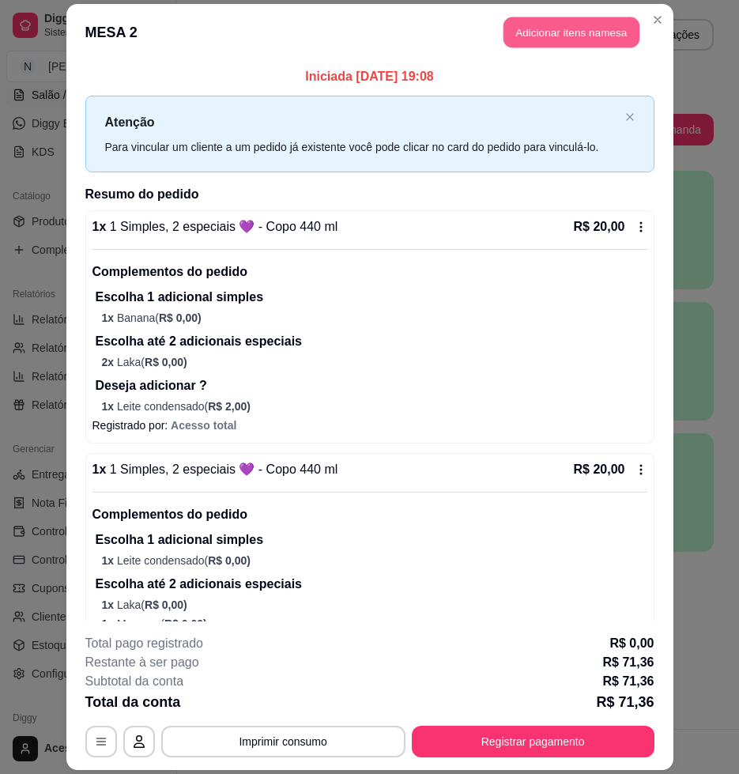
click at [524, 34] on button "Adicionar itens na mesa" at bounding box center [572, 32] width 136 height 31
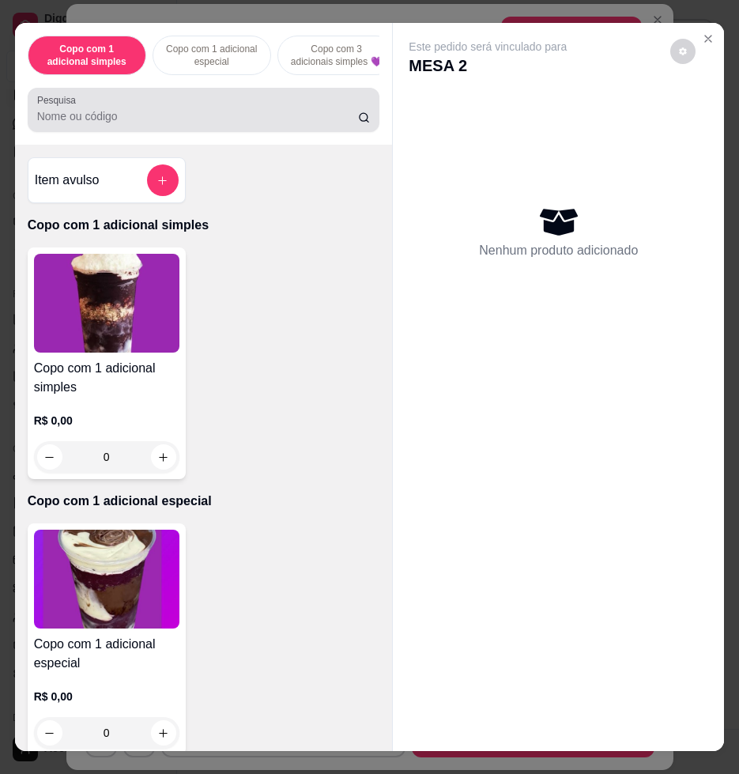
click at [238, 123] on input "Pesquisa" at bounding box center [197, 116] width 321 height 16
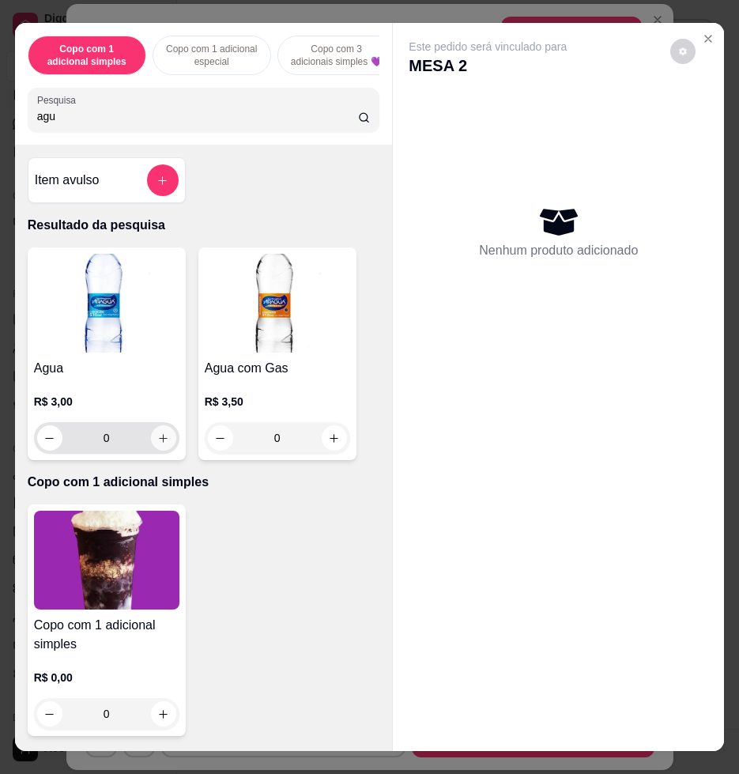
type input "agu"
click at [164, 447] on button "increase-product-quantity" at bounding box center [163, 438] width 25 height 25
type input "1"
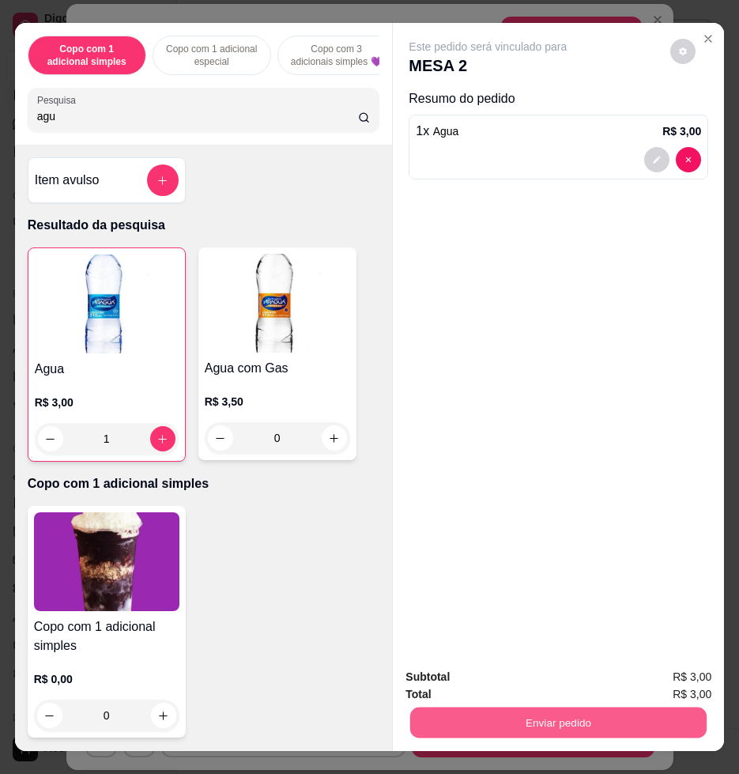
click at [543, 719] on button "Enviar pedido" at bounding box center [558, 722] width 297 height 31
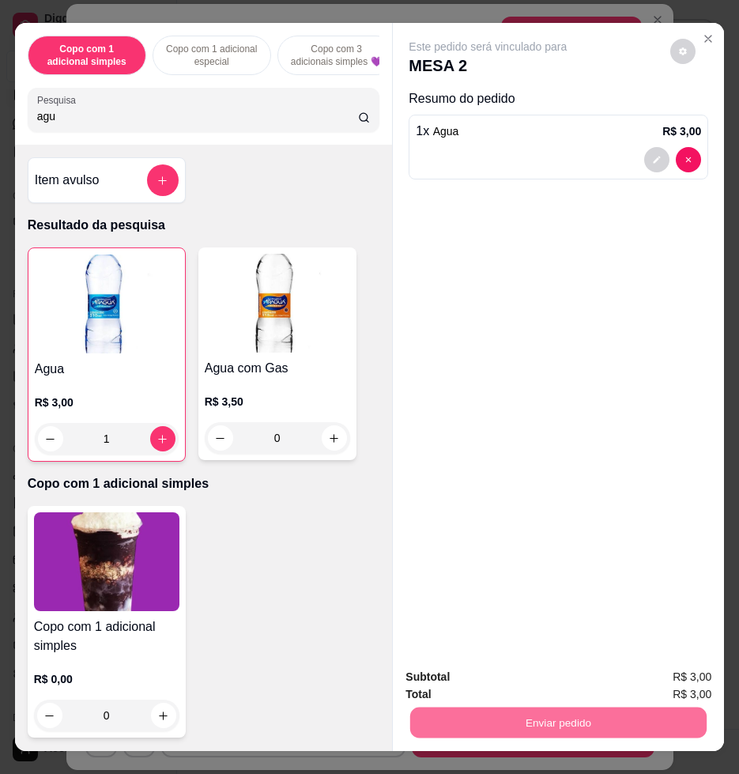
click at [505, 671] on button "Não registrar e enviar pedido" at bounding box center [505, 676] width 164 height 30
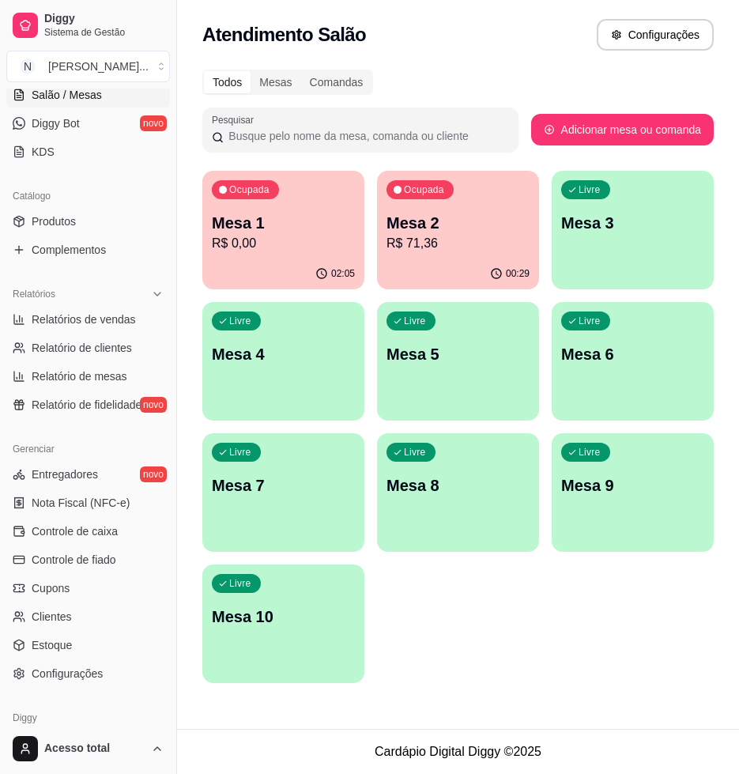
click at [469, 239] on p "R$ 71,36" at bounding box center [458, 243] width 143 height 19
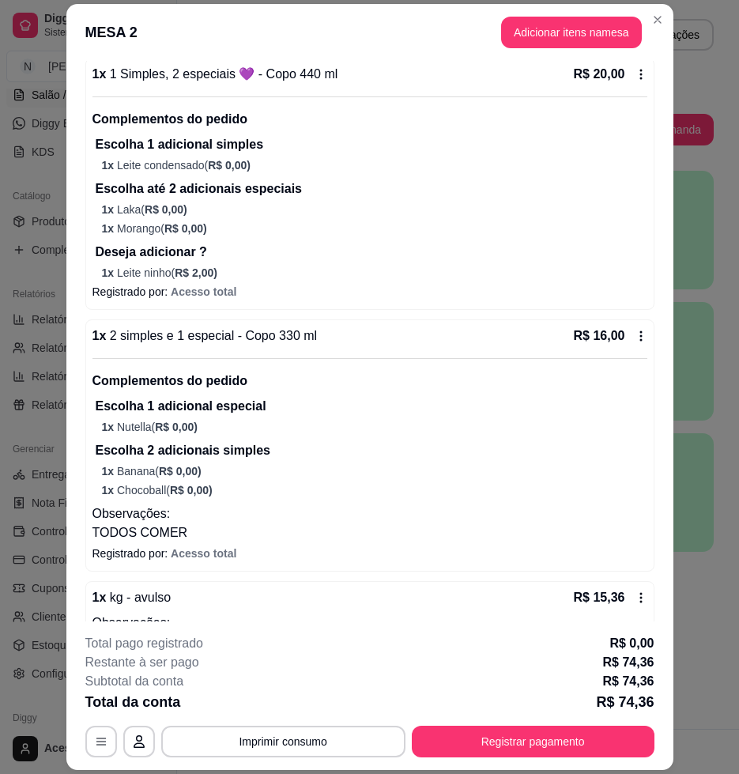
scroll to position [526, 0]
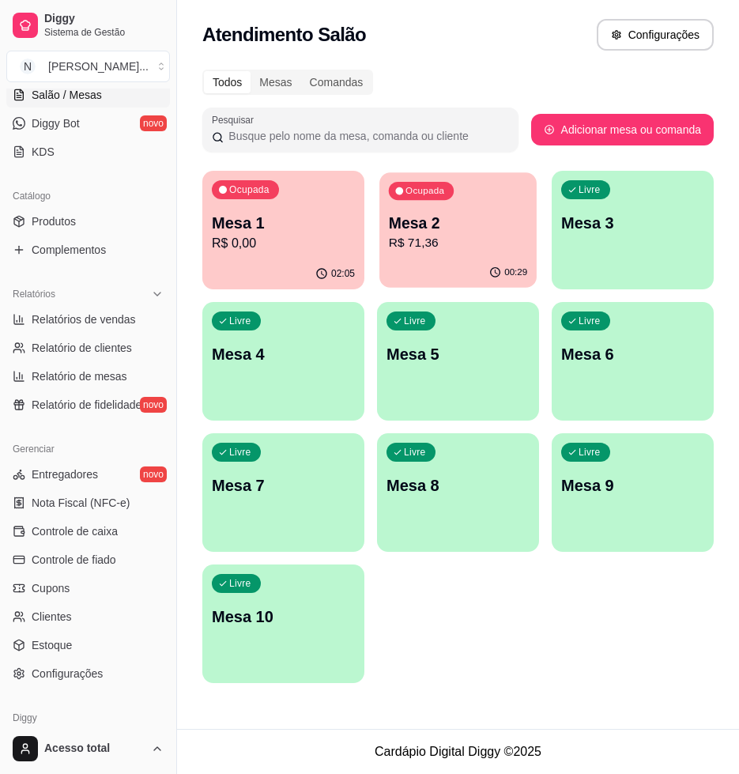
click at [404, 243] on p "R$ 71,36" at bounding box center [458, 243] width 139 height 18
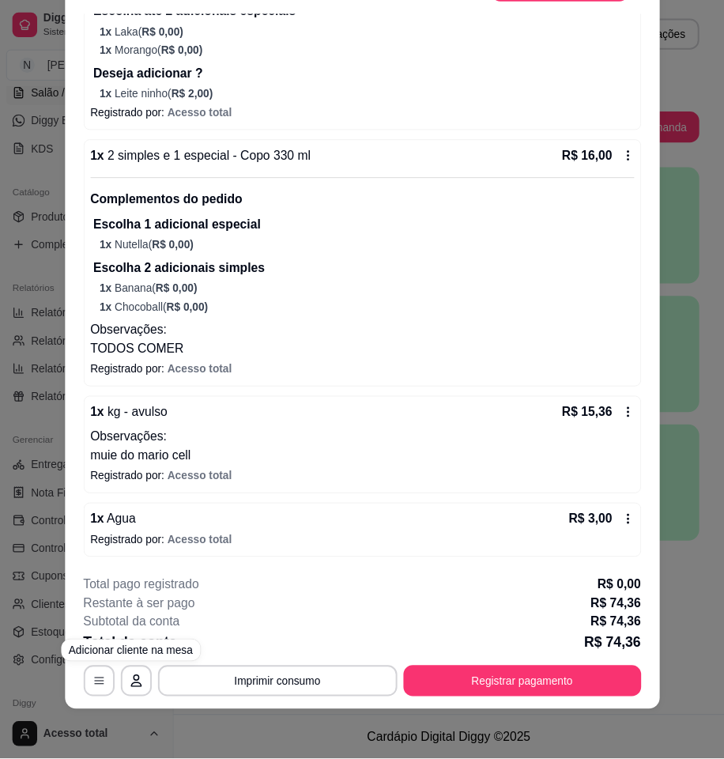
scroll to position [0, 0]
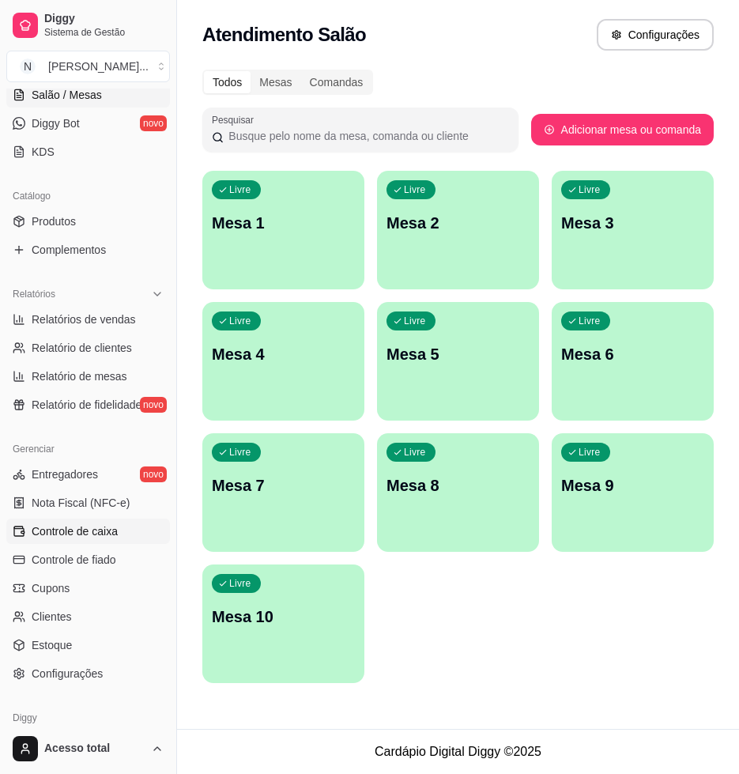
click at [84, 535] on span "Controle de caixa" at bounding box center [75, 532] width 86 height 16
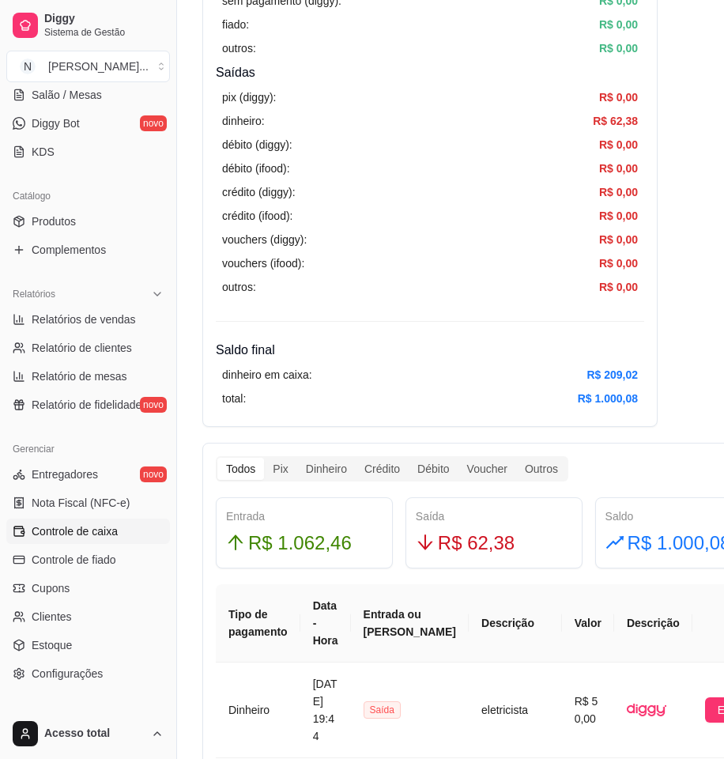
scroll to position [593, 0]
